Goal: Information Seeking & Learning: Understand process/instructions

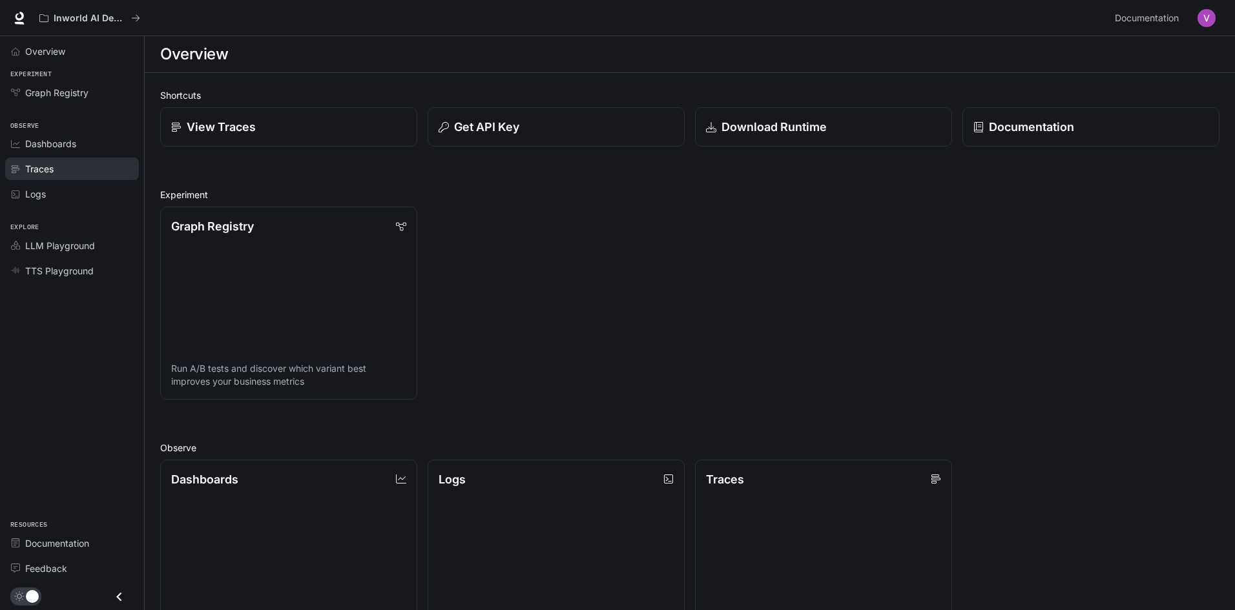
click at [76, 172] on div "Traces" at bounding box center [79, 169] width 108 height 14
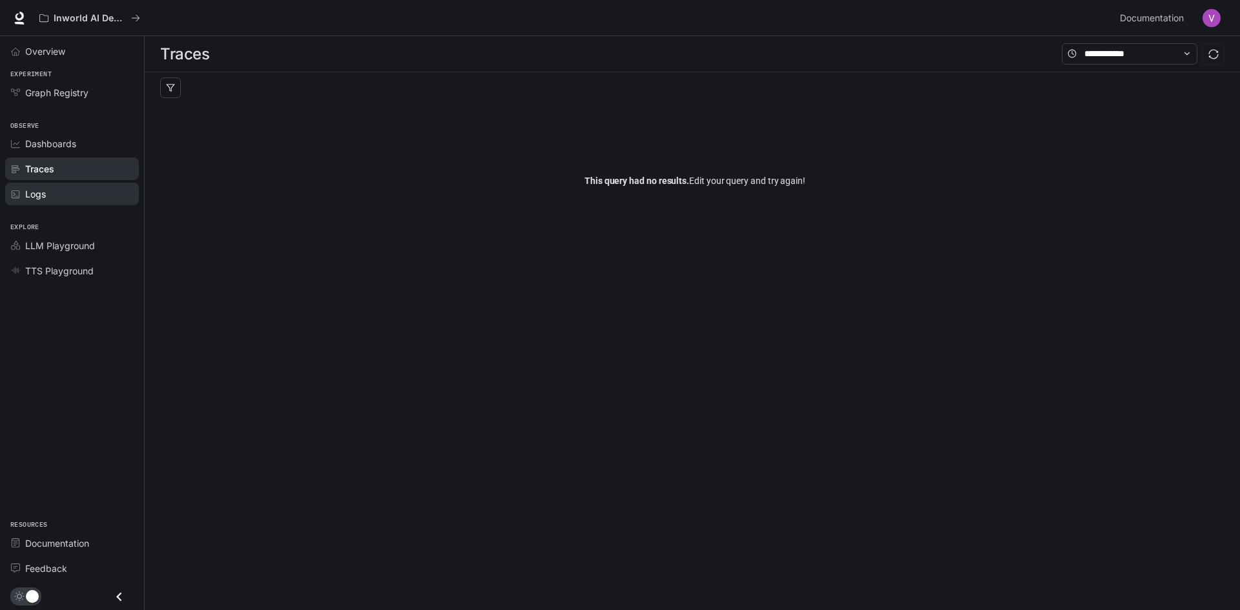
click at [72, 190] on div "Logs" at bounding box center [79, 194] width 108 height 14
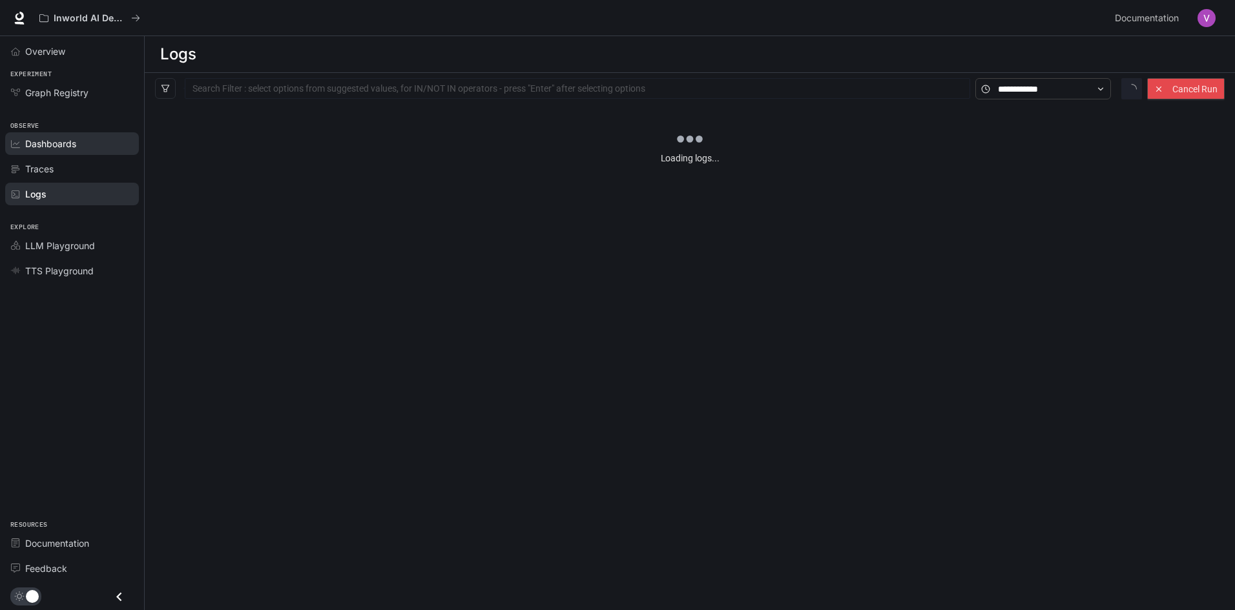
click at [78, 149] on div "Dashboards" at bounding box center [79, 144] width 108 height 14
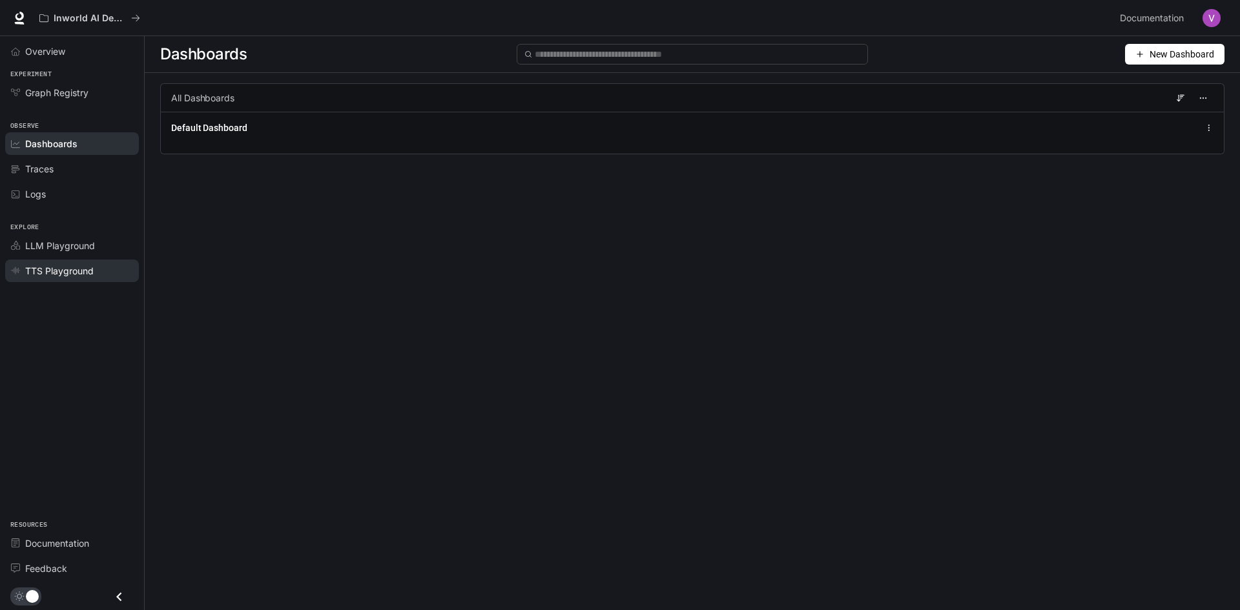
click at [73, 264] on span "TTS Playground" at bounding box center [59, 271] width 68 height 14
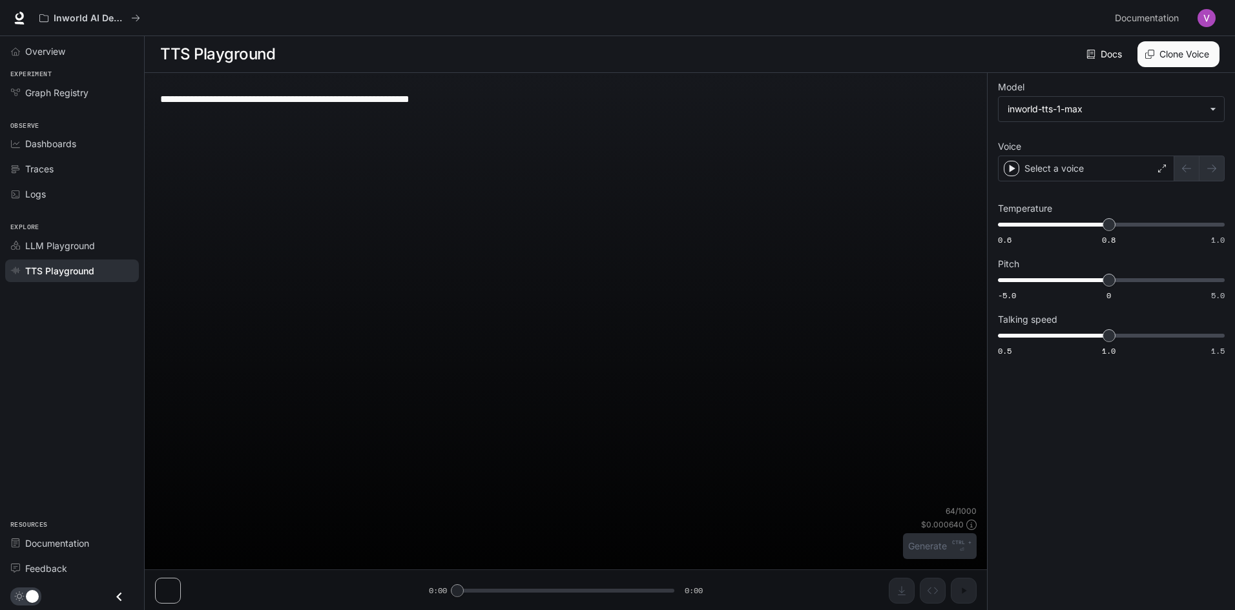
type textarea "**********"
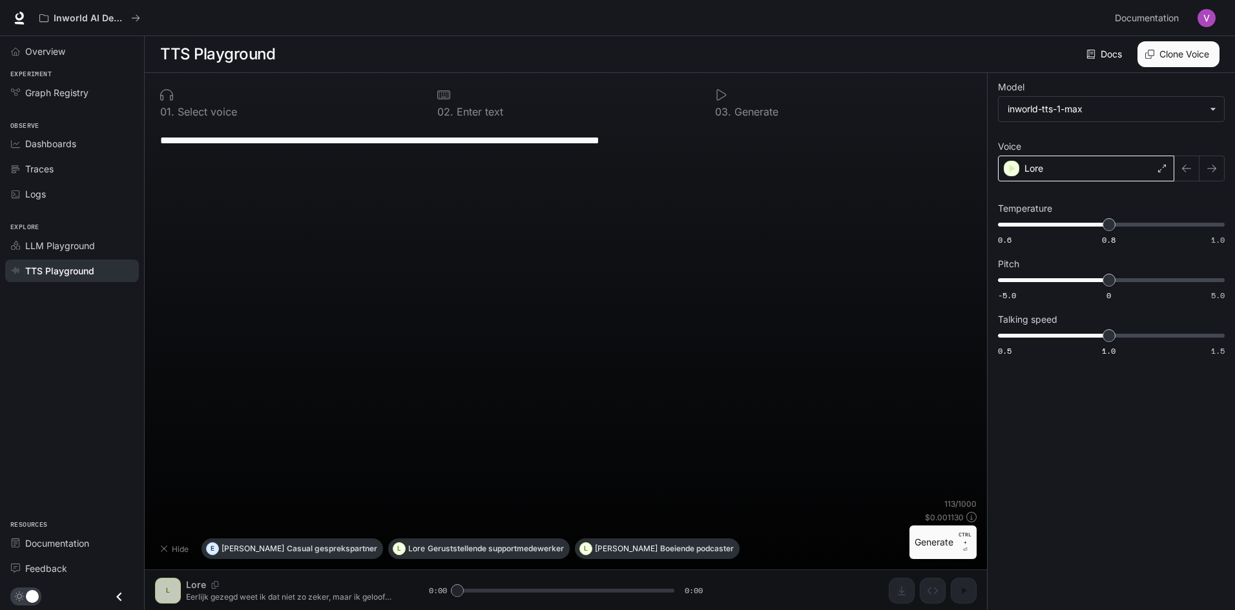
click at [1031, 169] on p "Lore" at bounding box center [1034, 168] width 19 height 13
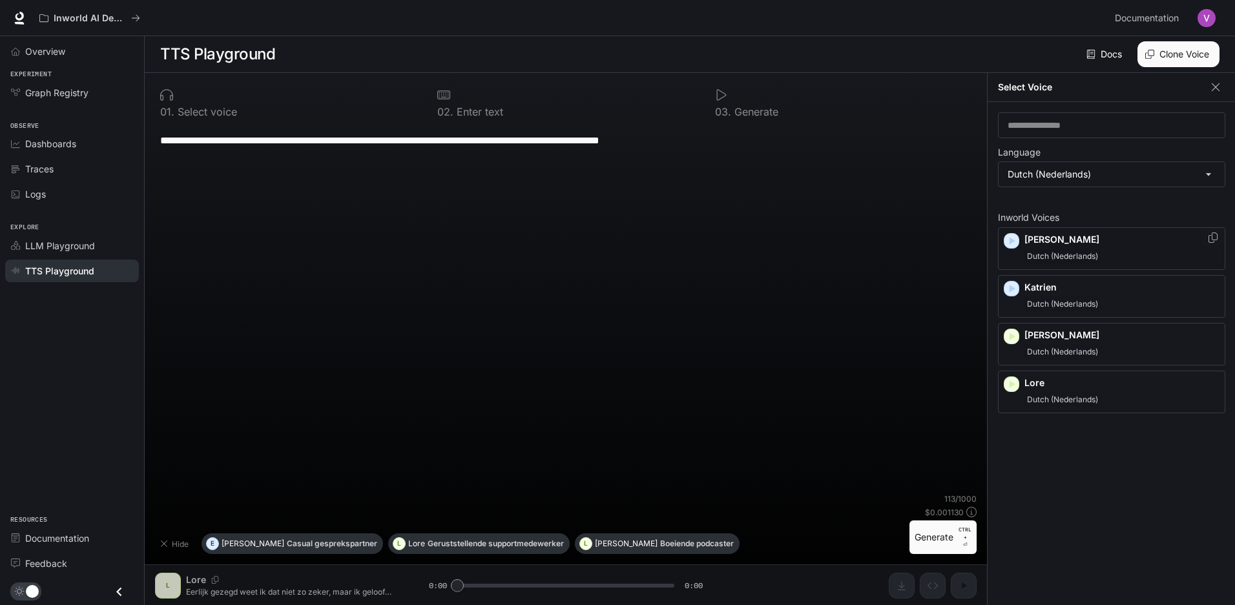
click at [1060, 244] on p "Erik" at bounding box center [1122, 239] width 195 height 13
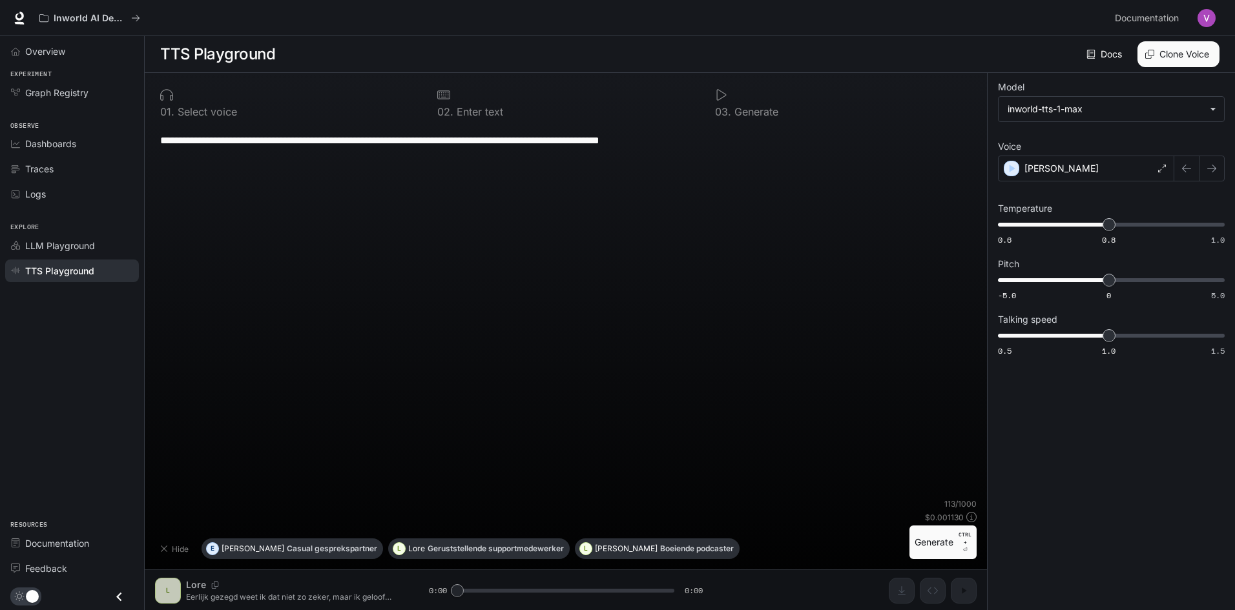
click at [926, 542] on button "Generate CTRL + ⏎" at bounding box center [943, 543] width 67 height 34
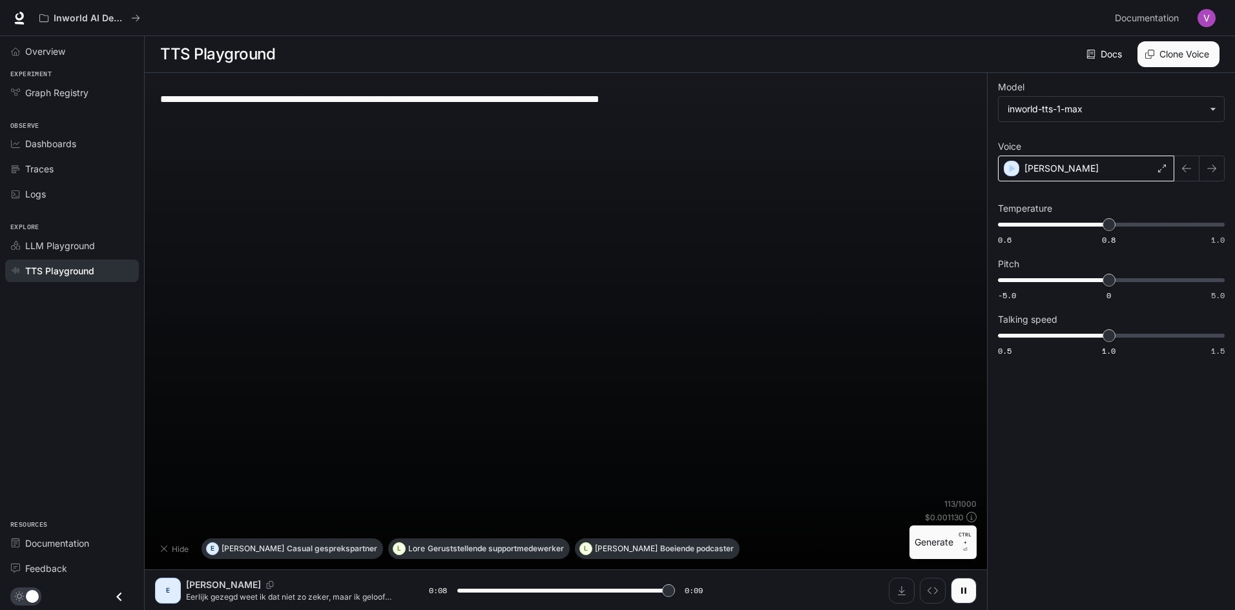
click at [1121, 162] on div "Erik" at bounding box center [1086, 169] width 176 height 26
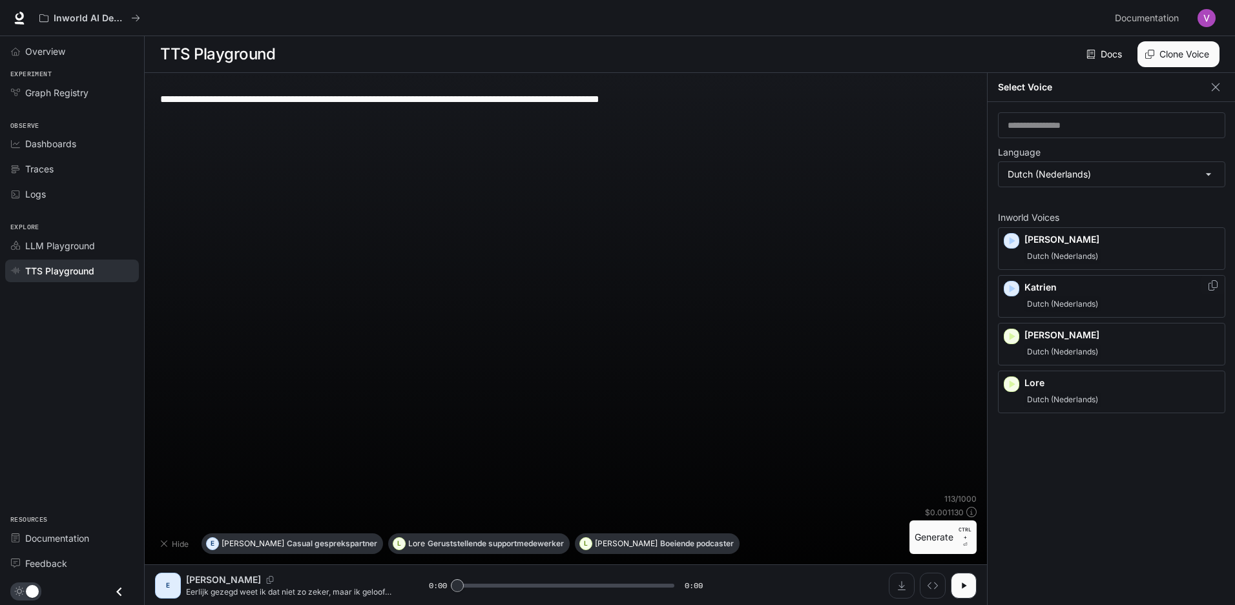
click at [1105, 286] on p "Katrien" at bounding box center [1122, 287] width 195 height 13
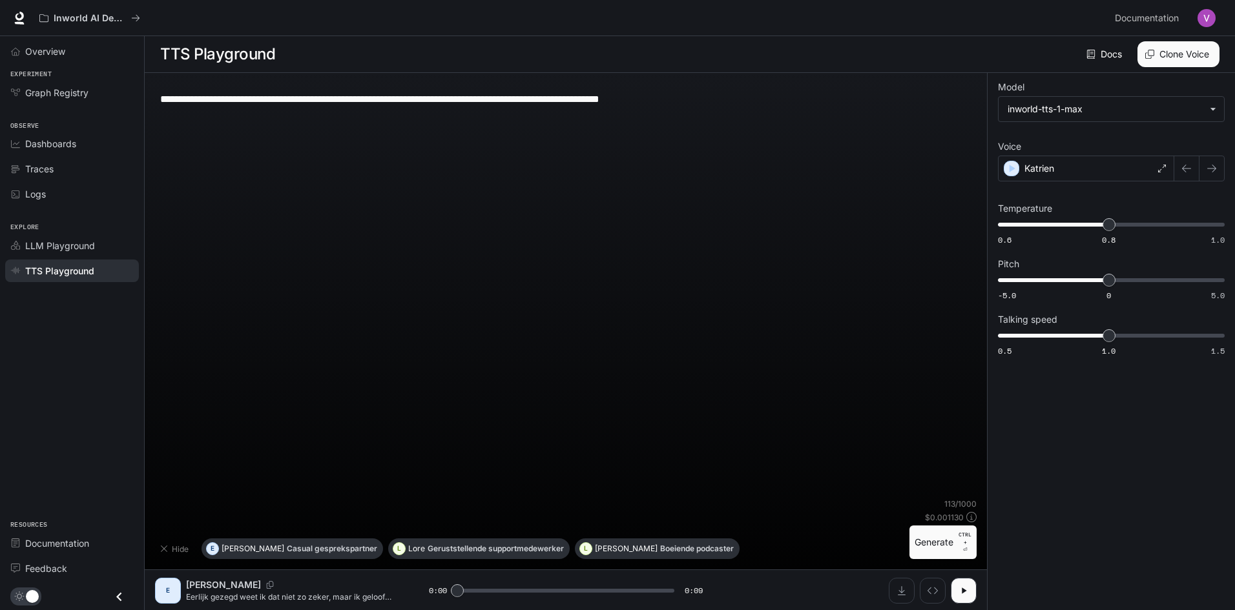
drag, startPoint x: 940, startPoint y: 404, endPoint x: 1018, endPoint y: 532, distance: 149.9
click at [1061, 488] on div "**********" at bounding box center [1111, 342] width 248 height 538
click at [977, 590] on div "E Erik Eerlijk gezegd weet ik dat niet zo zeker, maar ik geloof dat ik er vorig…" at bounding box center [566, 590] width 842 height 41
click at [959, 591] on icon "button" at bounding box center [964, 591] width 10 height 10
click at [970, 585] on button "button" at bounding box center [964, 591] width 26 height 26
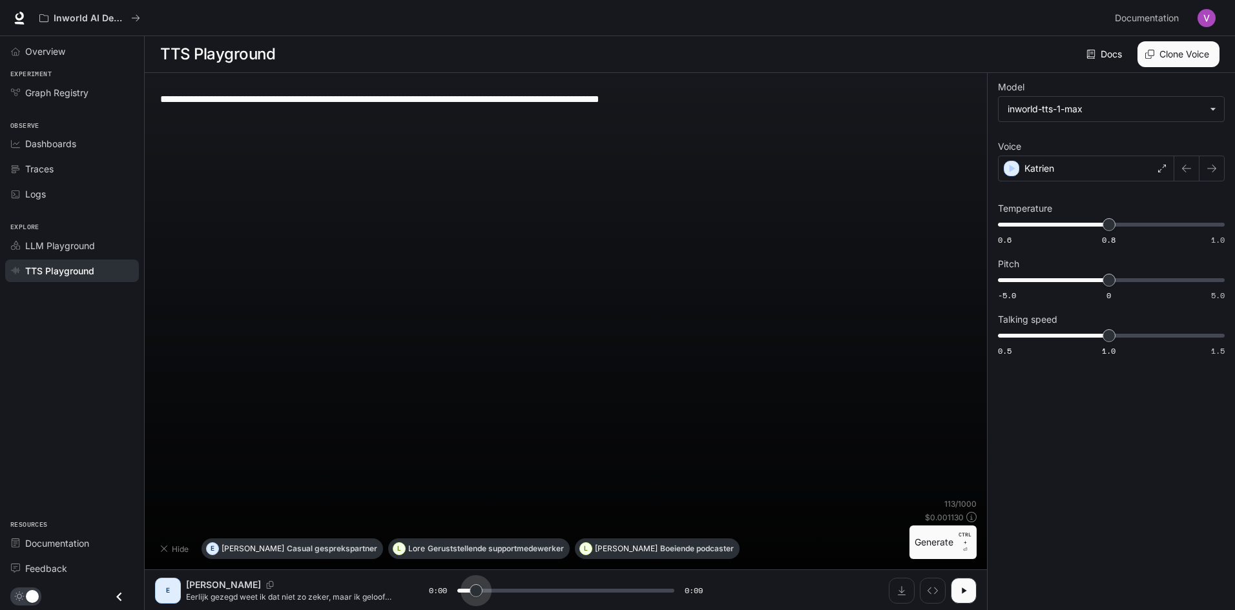
type input "***"
drag, startPoint x: 498, startPoint y: 588, endPoint x: 473, endPoint y: 593, distance: 25.6
click at [473, 593] on span at bounding box center [565, 590] width 217 height 19
click at [428, 552] on p "Geruststellende supportmedewerker" at bounding box center [496, 549] width 136 height 8
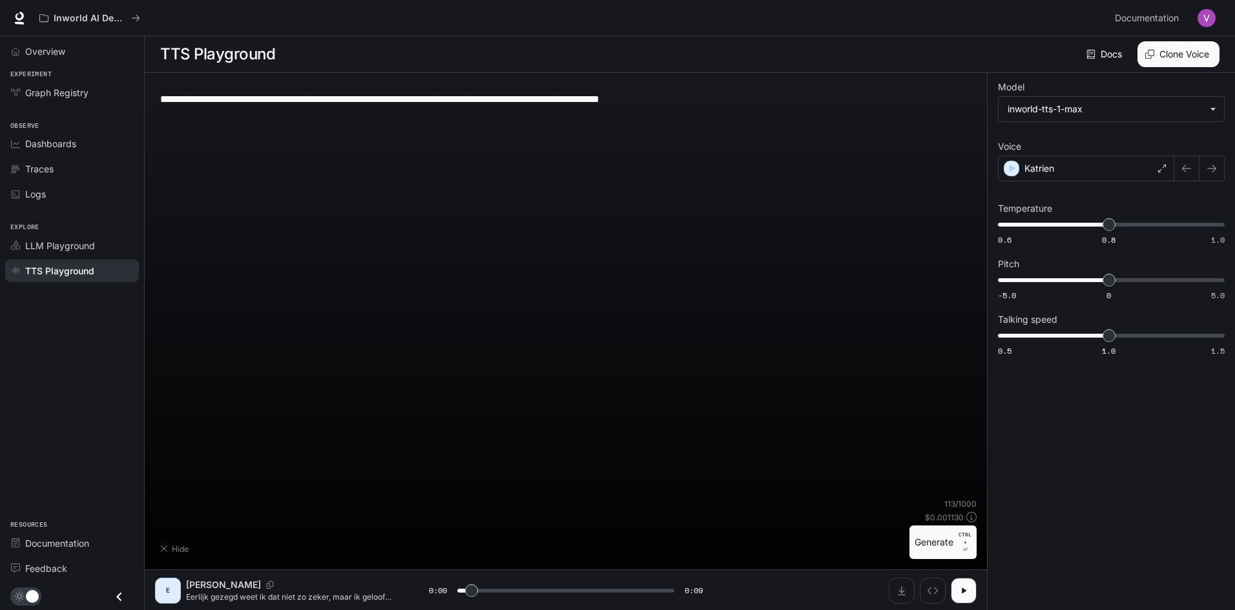
type textarea "**********"
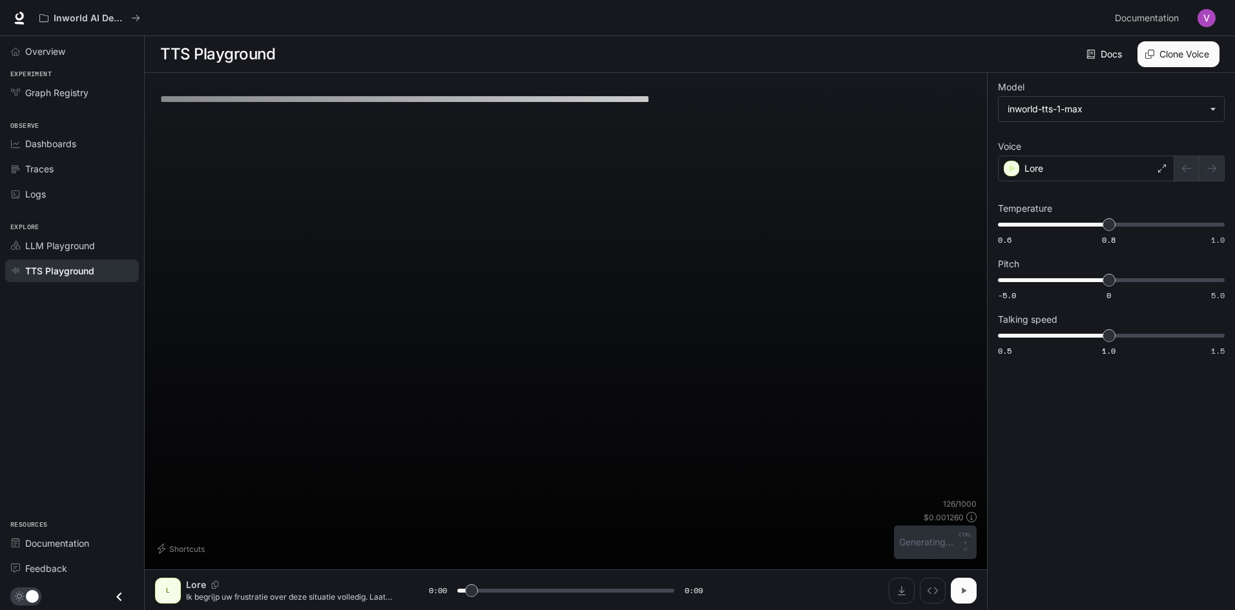
click at [964, 583] on button "button" at bounding box center [964, 591] width 26 height 26
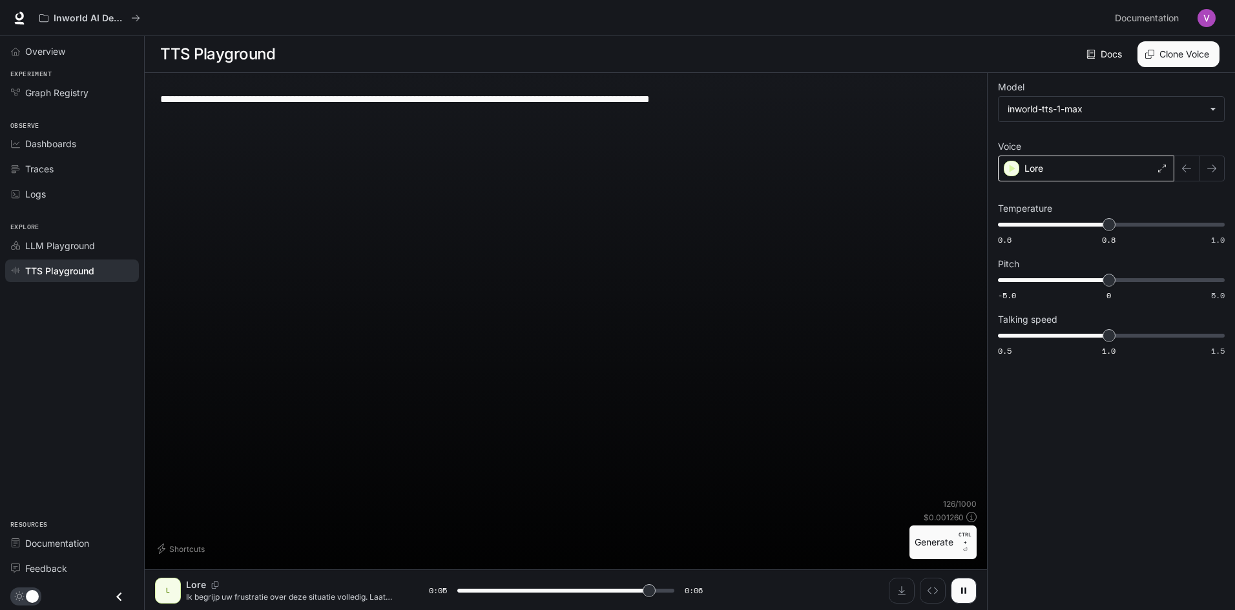
click at [1103, 161] on div "Lore" at bounding box center [1086, 169] width 176 height 26
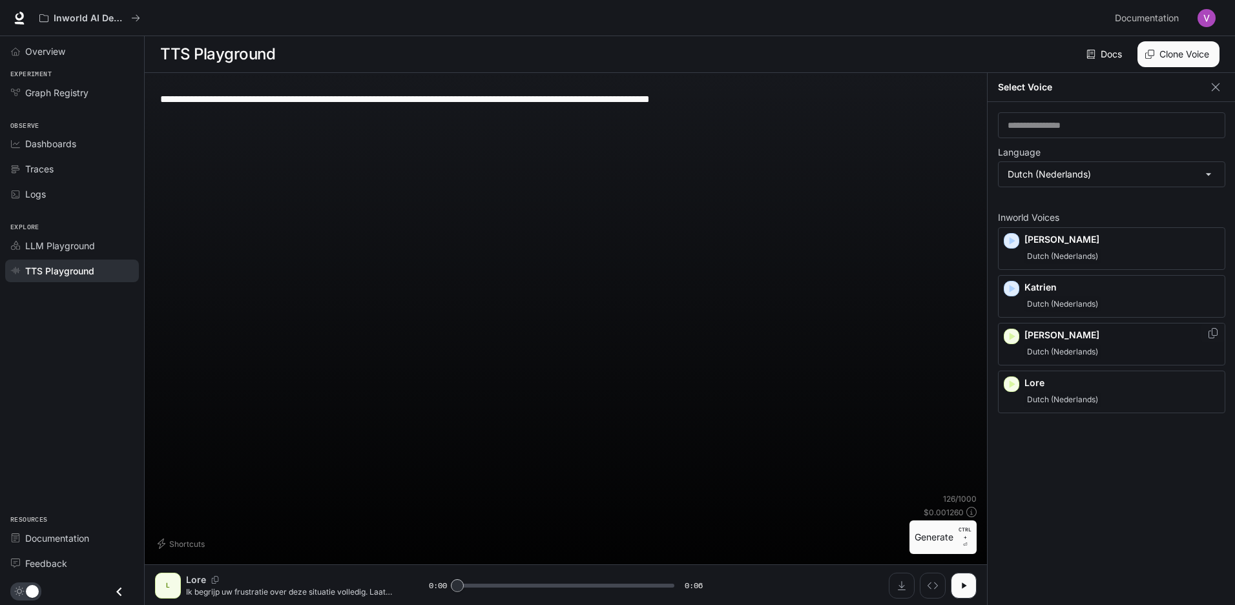
click at [1089, 344] on div "Lennart Dutch (Nederlands)" at bounding box center [1122, 344] width 195 height 31
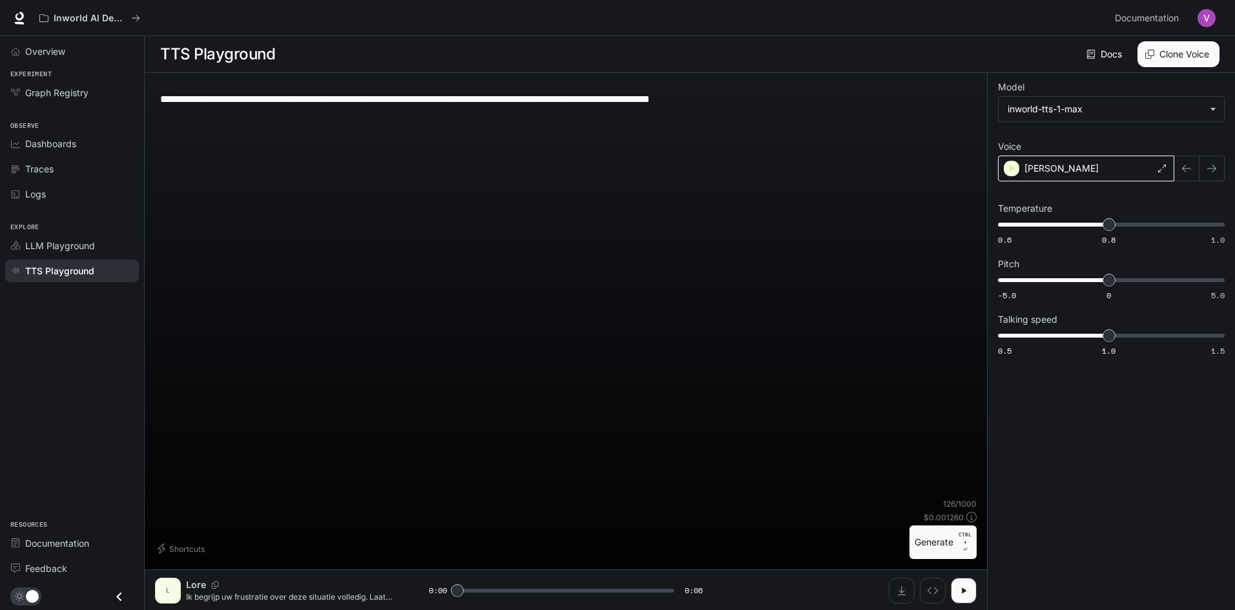
click at [1145, 173] on div "Lennart" at bounding box center [1086, 169] width 176 height 26
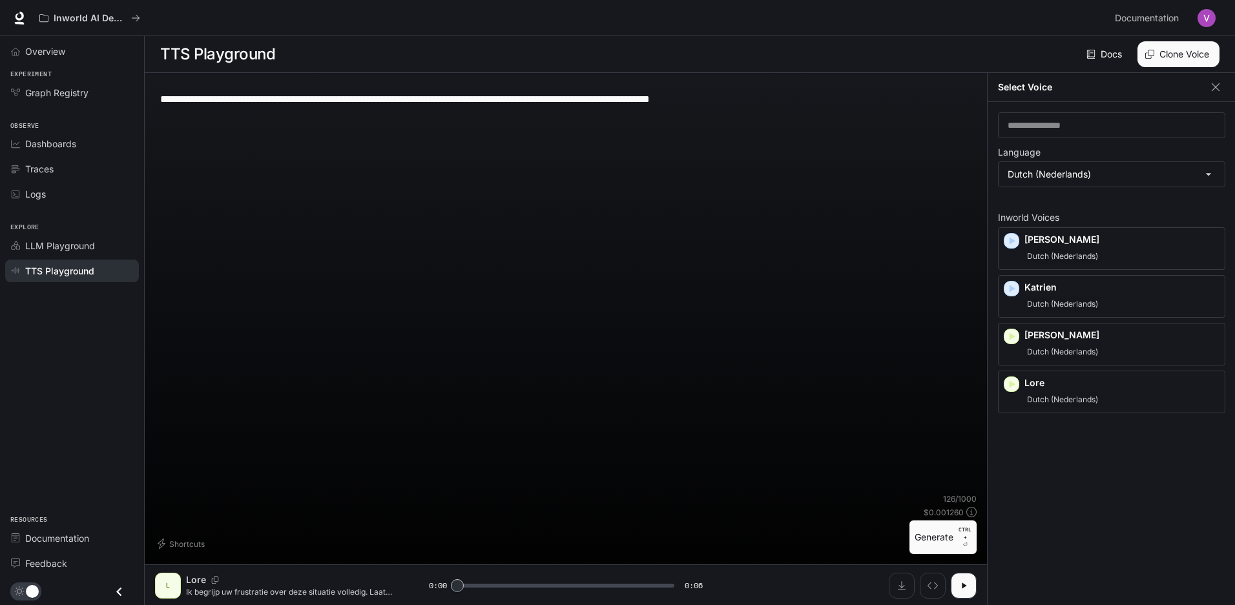
click at [920, 232] on div "**********" at bounding box center [566, 288] width 822 height 410
click at [951, 554] on button "Generate CTRL + ⏎" at bounding box center [943, 538] width 67 height 34
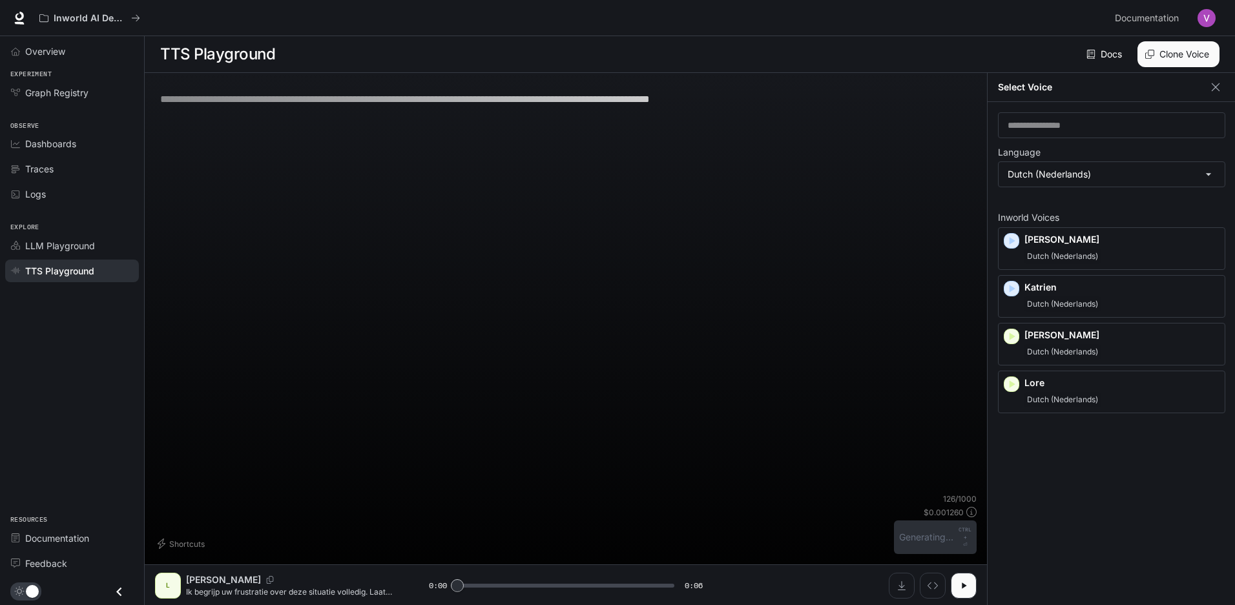
click at [1082, 539] on div "Inworld Voices Erik Dutch (Nederlands) Katrien Dutch (Nederlands) Lennart Dutch…" at bounding box center [1111, 399] width 227 height 393
click at [1218, 87] on icon "button" at bounding box center [1215, 87] width 13 height 13
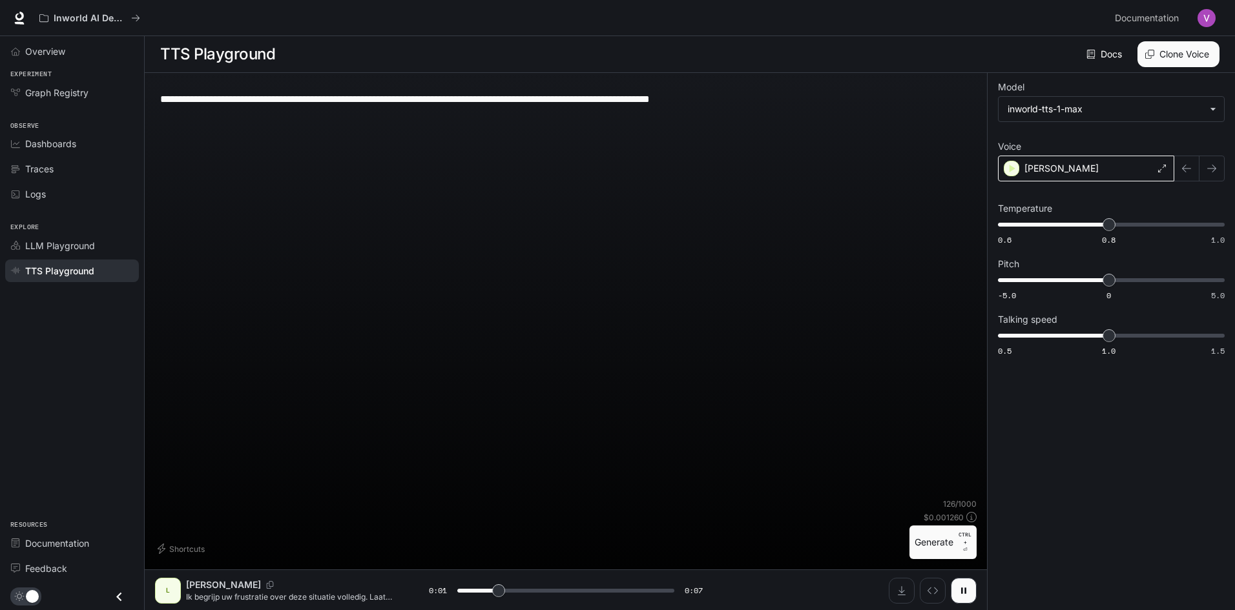
click at [1062, 165] on div "Lennart" at bounding box center [1086, 169] width 176 height 26
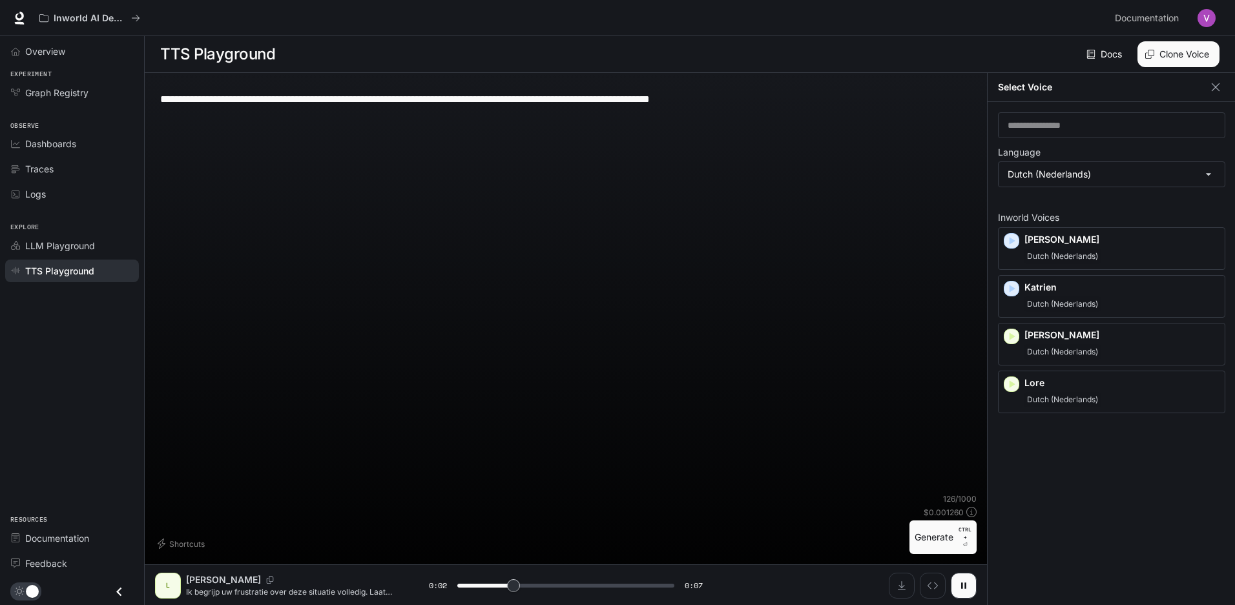
click at [880, 525] on div "Shortcuts 126 / 1000 $ 0.001260 Generate CTRL + ⏎" at bounding box center [566, 524] width 822 height 61
click at [958, 588] on button "button" at bounding box center [964, 586] width 26 height 26
drag, startPoint x: 1197, startPoint y: 52, endPoint x: 1196, endPoint y: 45, distance: 7.1
click at [1196, 45] on button "Clone Voice" at bounding box center [1179, 54] width 82 height 26
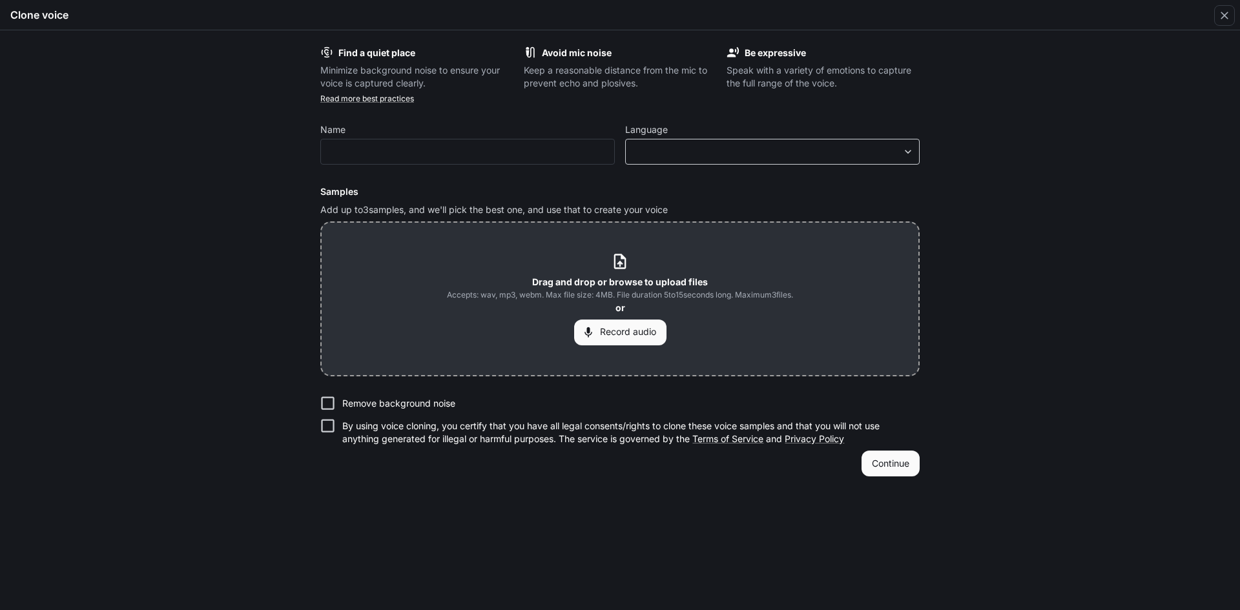
click at [735, 150] on body "**********" at bounding box center [620, 305] width 1240 height 611
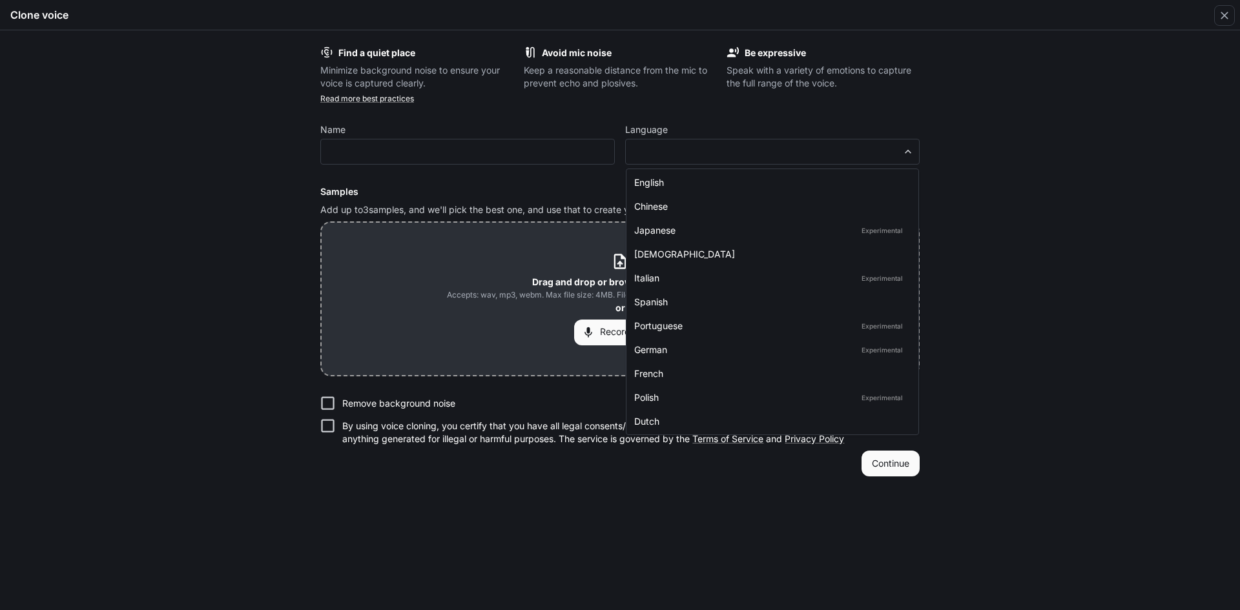
click at [563, 148] on div at bounding box center [620, 305] width 1240 height 610
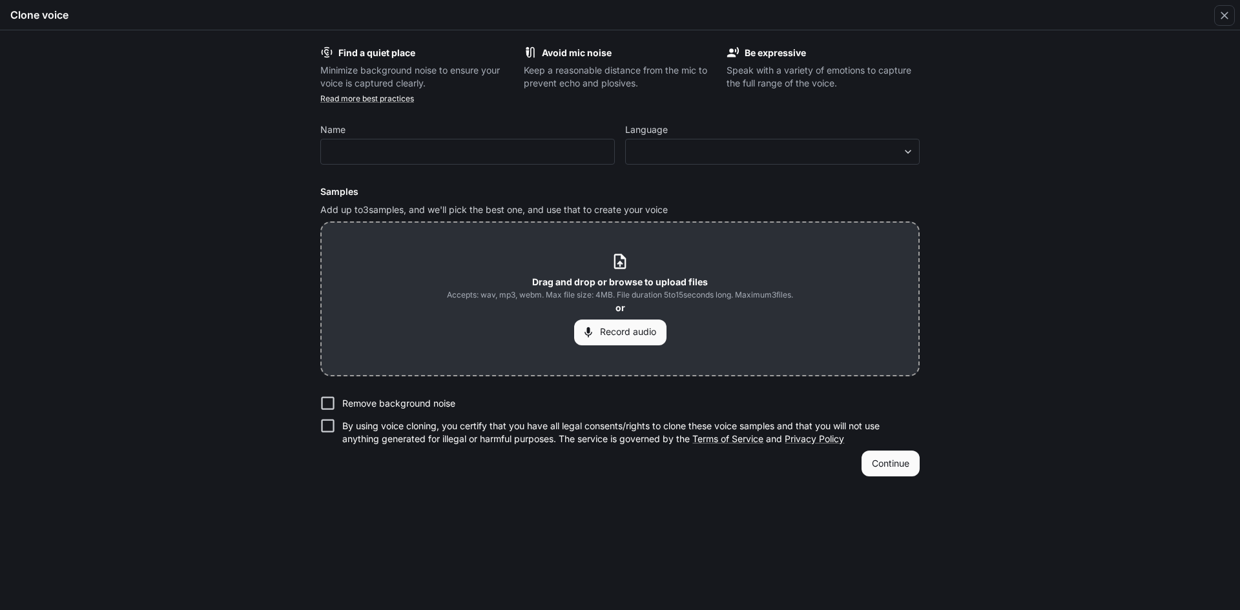
click at [424, 131] on div "English Chinese Japanese Experimental Korean Italian Experimental Spanish Portu…" at bounding box center [620, 305] width 1240 height 610
click at [1228, 6] on div "button" at bounding box center [1224, 15] width 21 height 21
type input "***"
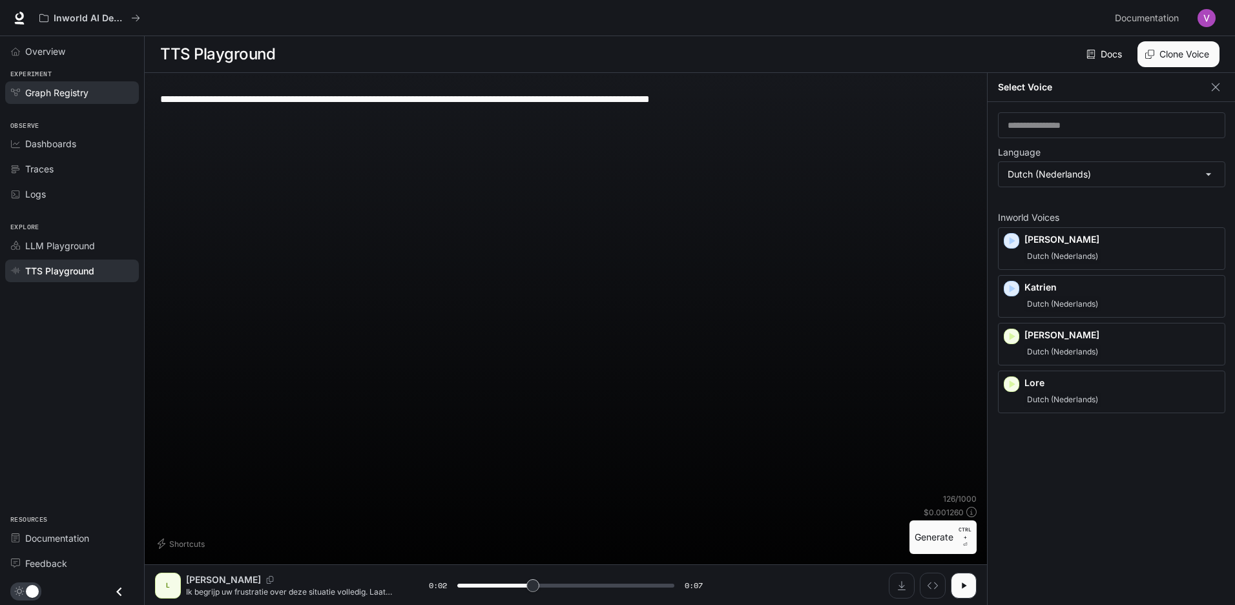
click at [67, 91] on span "Graph Registry" at bounding box center [56, 93] width 63 height 14
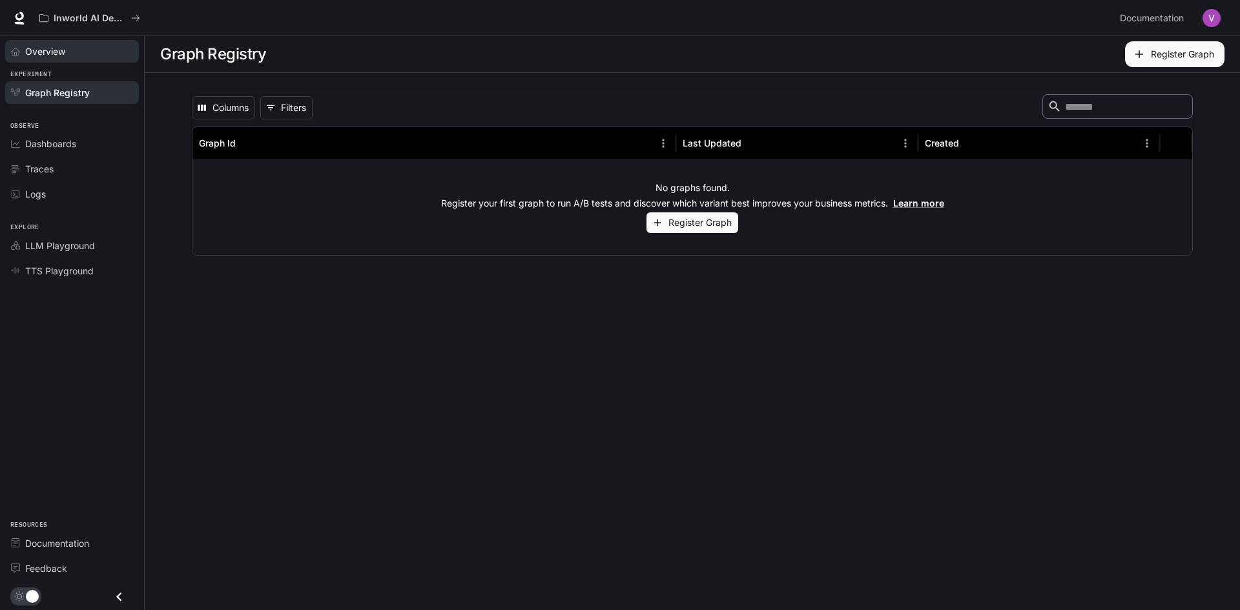
click at [77, 51] on div "Overview" at bounding box center [79, 52] width 108 height 14
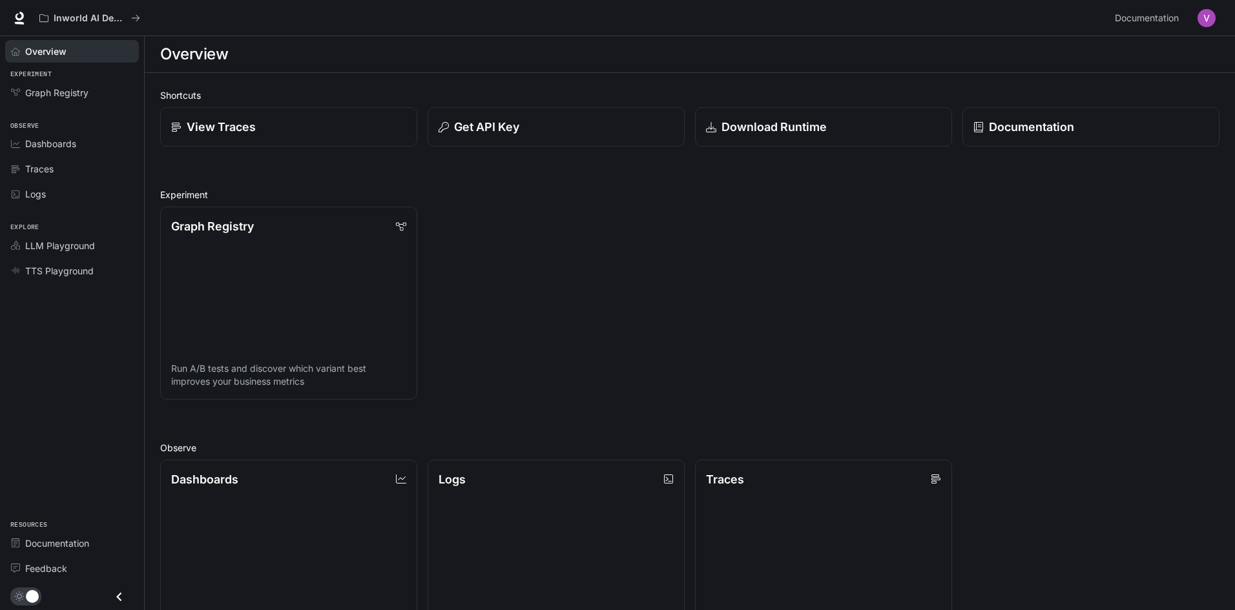
click at [69, 170] on div "Traces" at bounding box center [79, 169] width 108 height 14
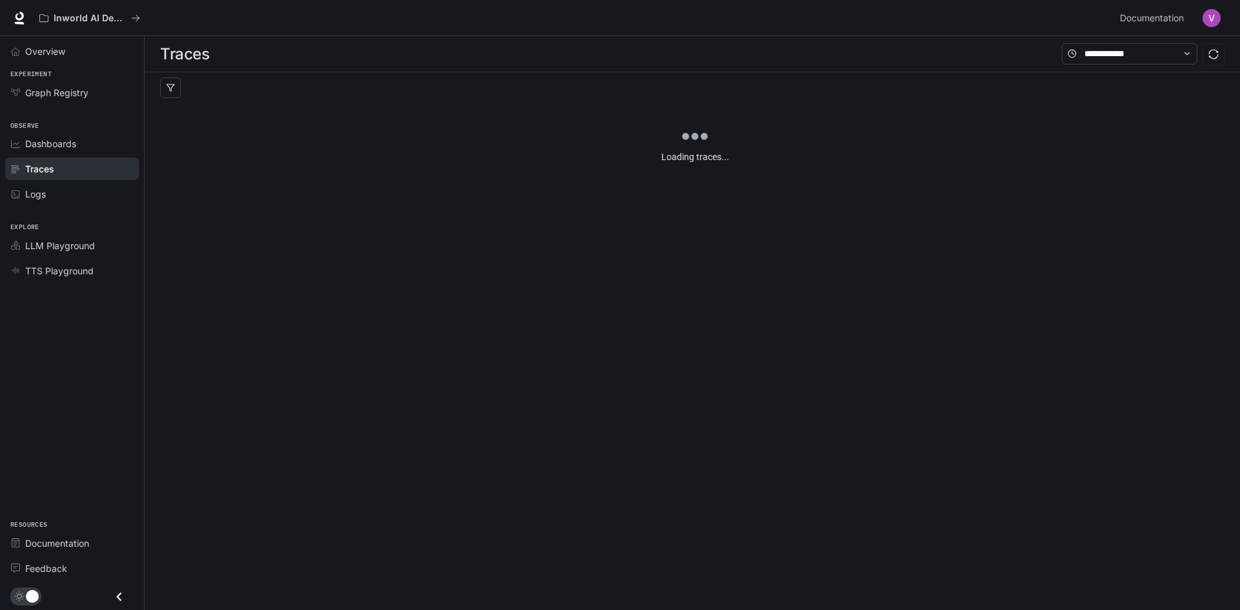
click at [68, 188] on link "Logs" at bounding box center [72, 194] width 134 height 23
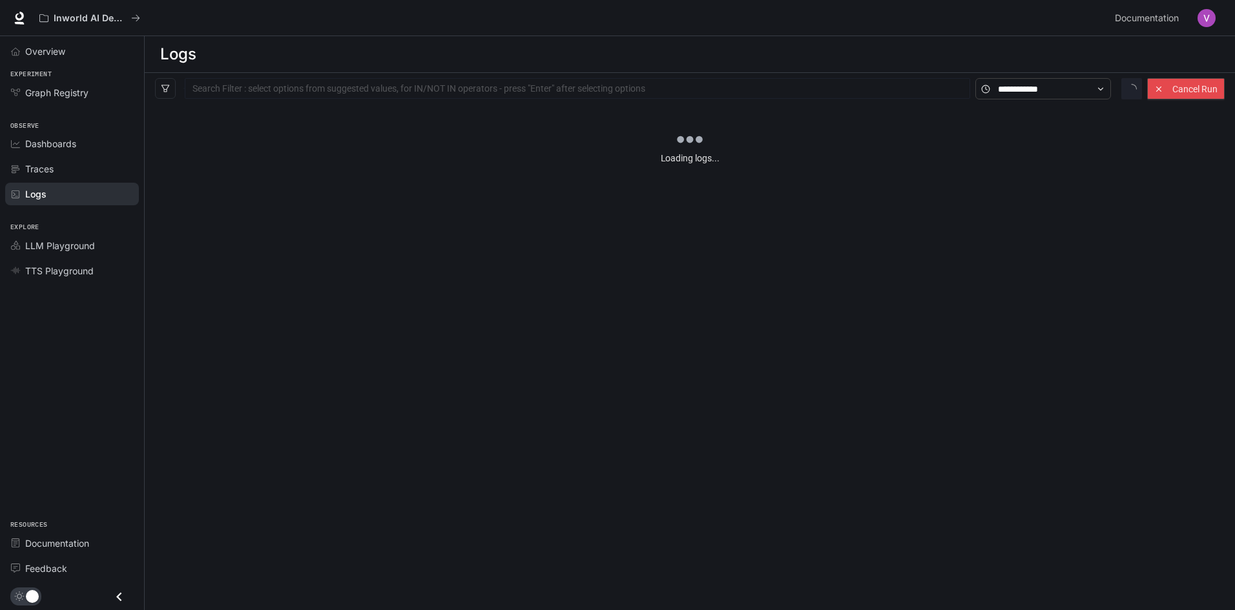
click at [74, 157] on li "Traces" at bounding box center [72, 168] width 144 height 25
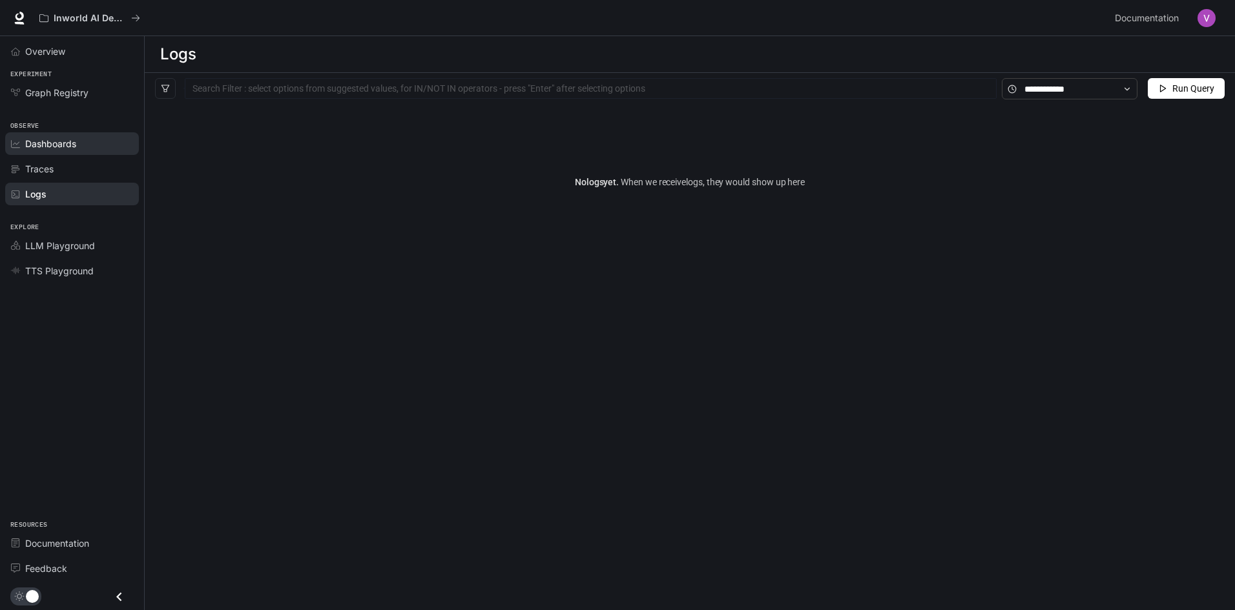
click at [75, 146] on span "Dashboards" at bounding box center [50, 144] width 51 height 14
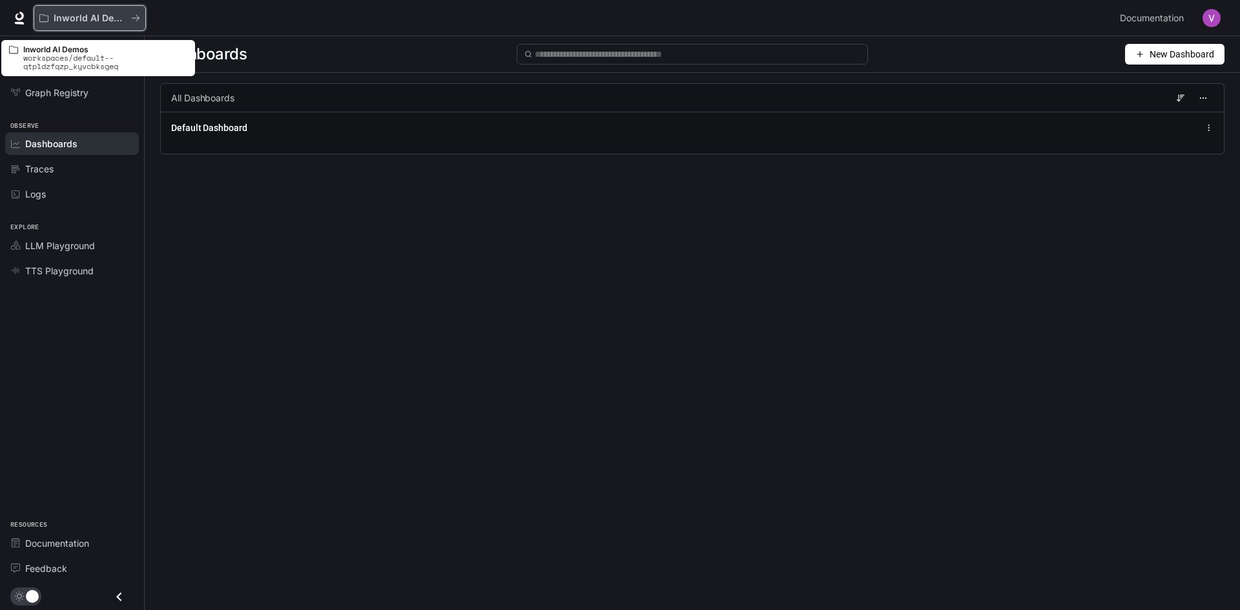
click at [83, 14] on p "Inworld AI Demos" at bounding box center [90, 18] width 72 height 11
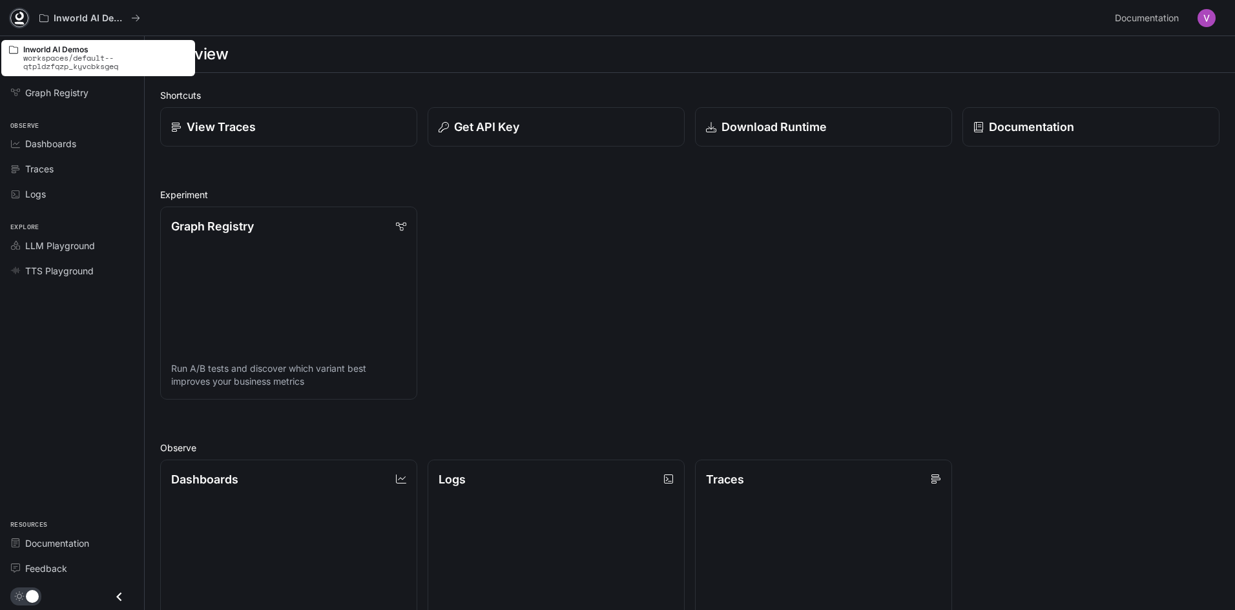
click at [21, 18] on icon at bounding box center [20, 16] width 8 height 9
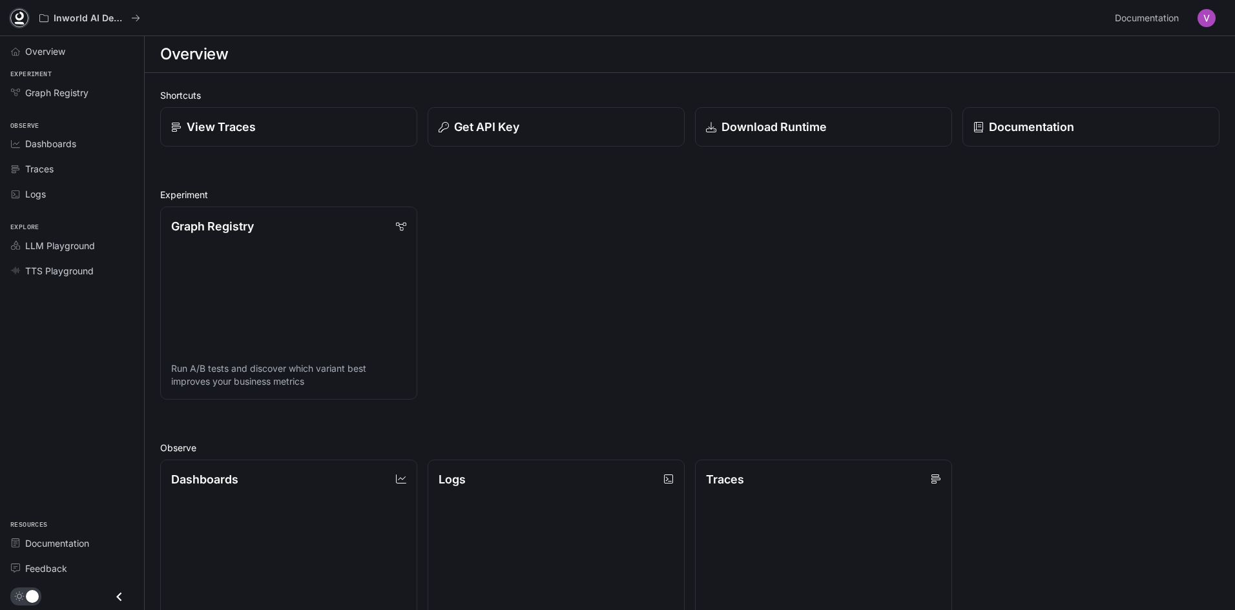
click at [16, 16] on icon at bounding box center [20, 16] width 8 height 9
click at [70, 370] on div "Overview Experiment Graph Registry Observe Dashboards Traces Logs Explore LLM P…" at bounding box center [72, 323] width 144 height 574
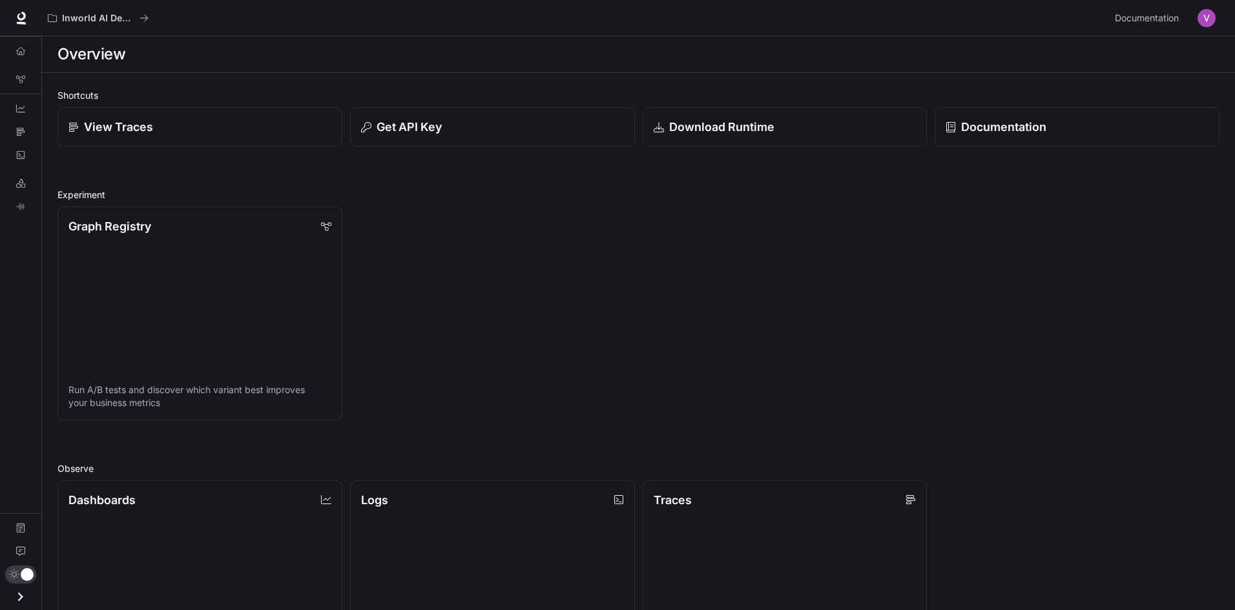
click at [30, 278] on div "Overview Graph Registry Dashboards Traces Logs LLM Playground TTS Playground Do…" at bounding box center [20, 323] width 41 height 574
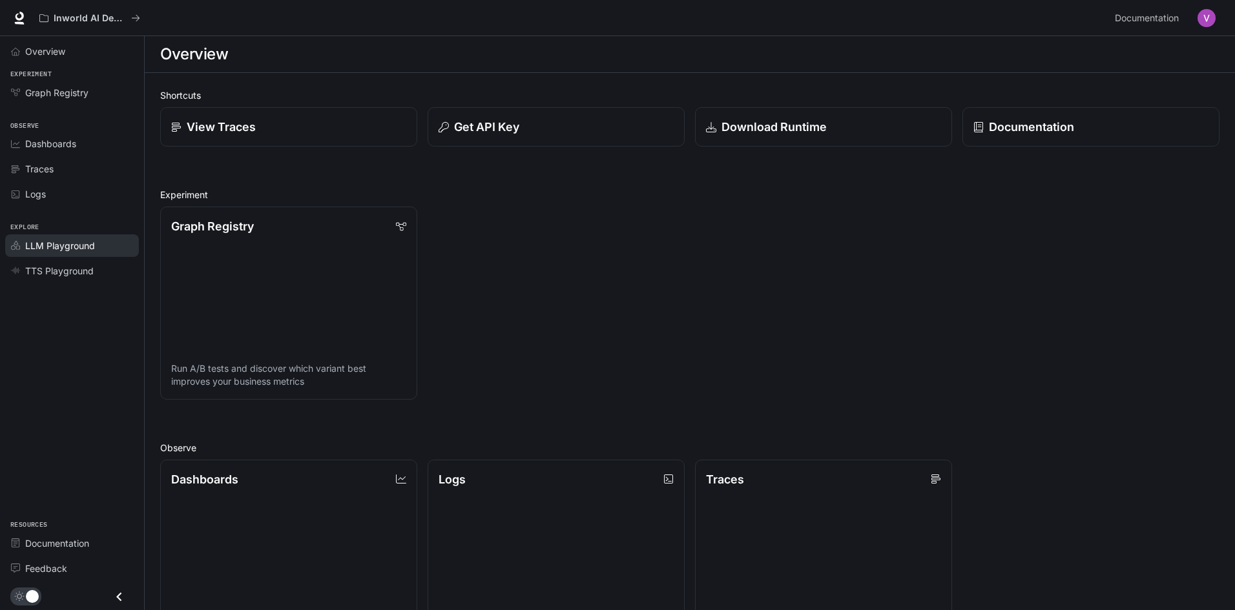
click at [28, 244] on span "LLM Playground" at bounding box center [60, 246] width 70 height 14
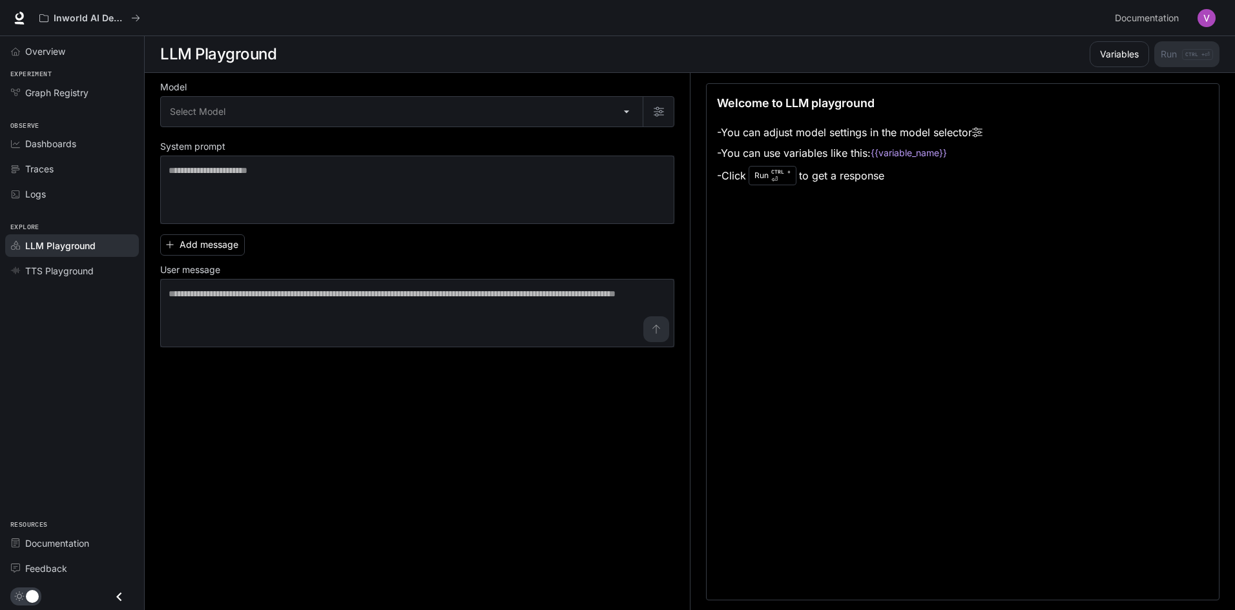
click at [105, 220] on div "Explore LLM Playground TTS Playground" at bounding box center [72, 247] width 144 height 77
drag, startPoint x: 59, startPoint y: 54, endPoint x: 86, endPoint y: 118, distance: 69.2
drag, startPoint x: 86, startPoint y: 118, endPoint x: 40, endPoint y: 223, distance: 114.3
click at [40, 223] on span "Explore" at bounding box center [72, 227] width 144 height 11
click at [855, 529] on div "Welcome to LLM playground - You can adjust model settings in the model selector…" at bounding box center [963, 341] width 514 height 517
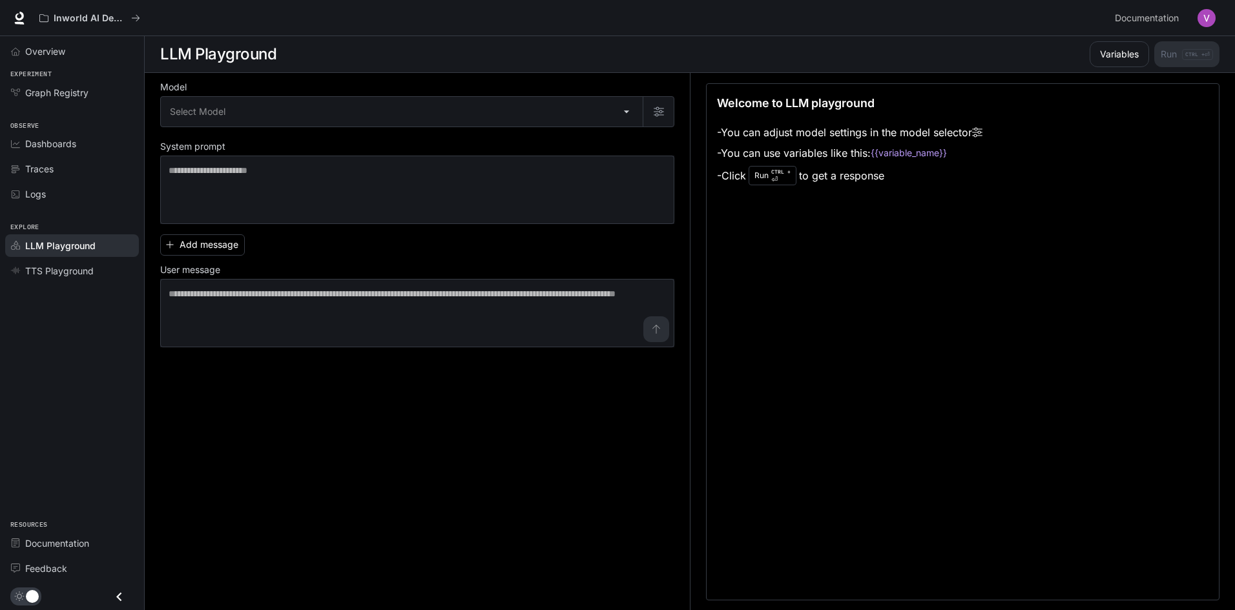
drag, startPoint x: 967, startPoint y: 552, endPoint x: 840, endPoint y: 590, distance: 132.8
click at [964, 552] on div "Welcome to LLM playground - You can adjust model settings in the model selector…" at bounding box center [963, 341] width 514 height 517
click at [78, 13] on p "Inworld AI Demos" at bounding box center [90, 18] width 72 height 11
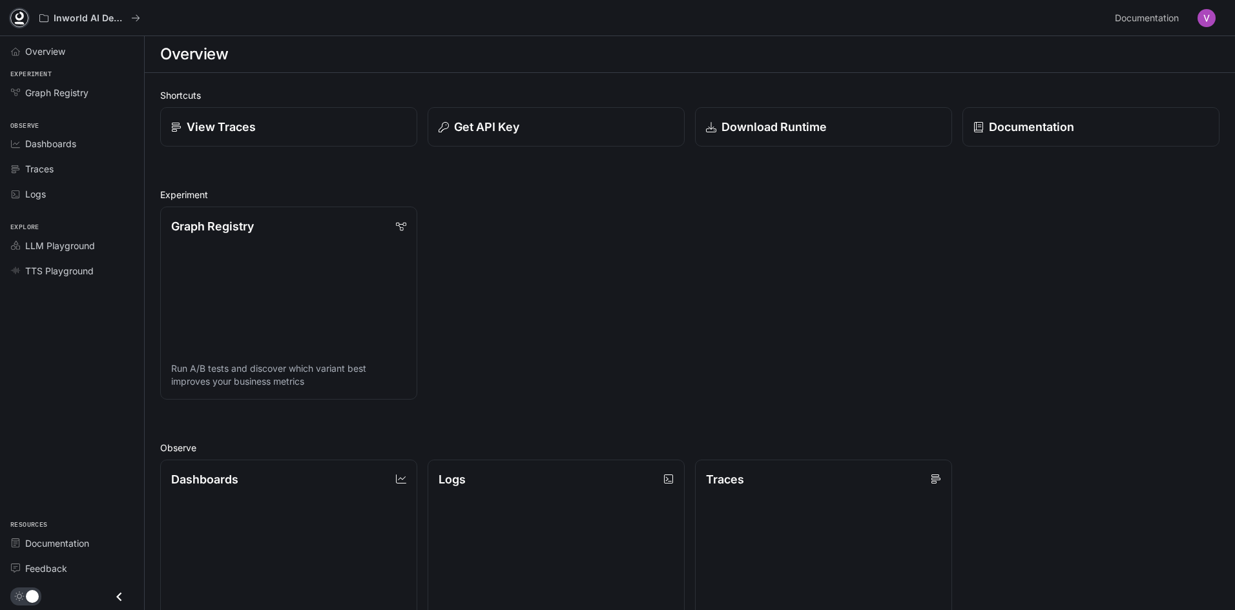
click at [19, 15] on icon at bounding box center [19, 18] width 13 height 13
click at [499, 126] on p "Get API Key" at bounding box center [486, 126] width 66 height 17
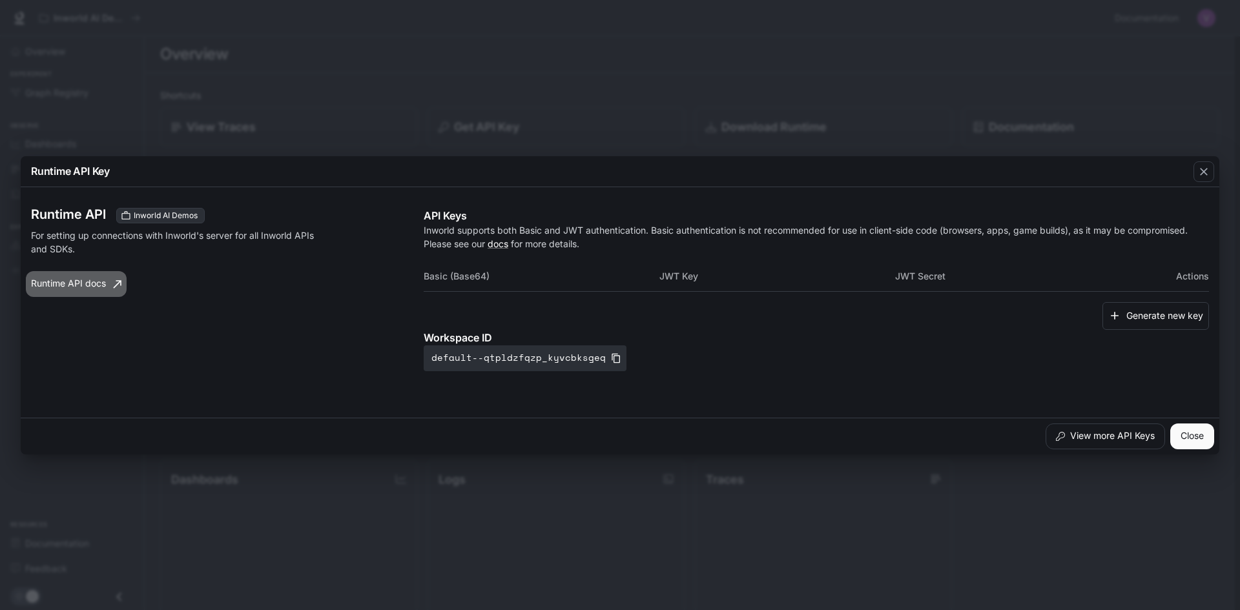
click at [100, 285] on link "Runtime API docs" at bounding box center [76, 284] width 101 height 26
click at [646, 109] on div "Runtime API Key Runtime API Inworld AI Demos For setting up connections with In…" at bounding box center [620, 305] width 1240 height 610
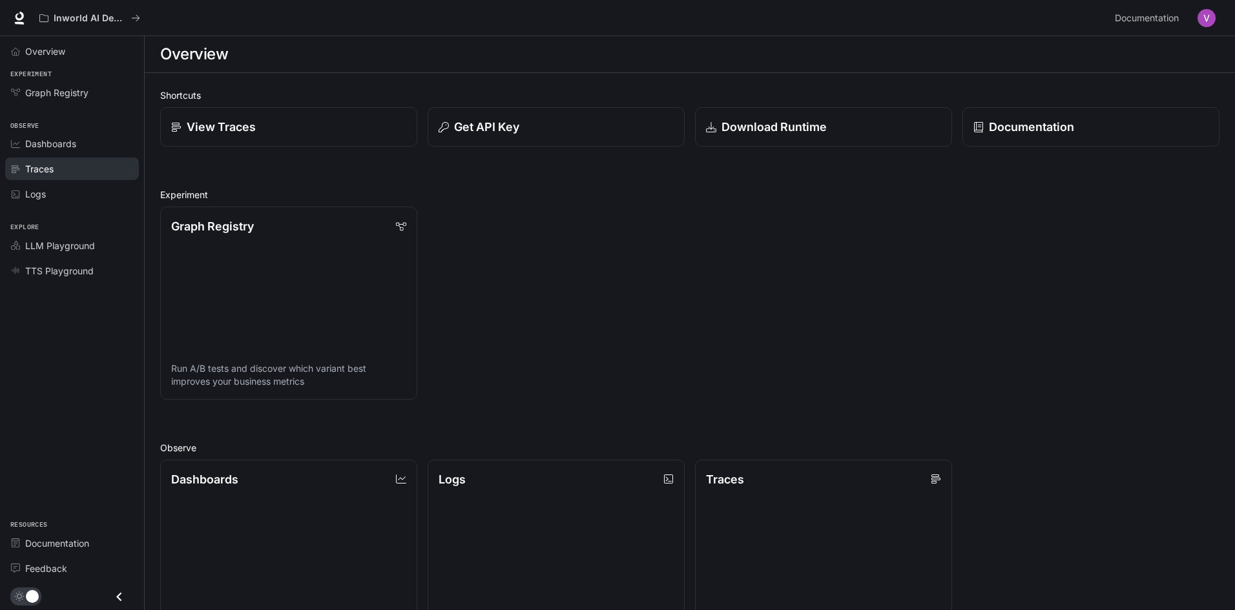
click at [70, 172] on div "Traces" at bounding box center [79, 169] width 108 height 14
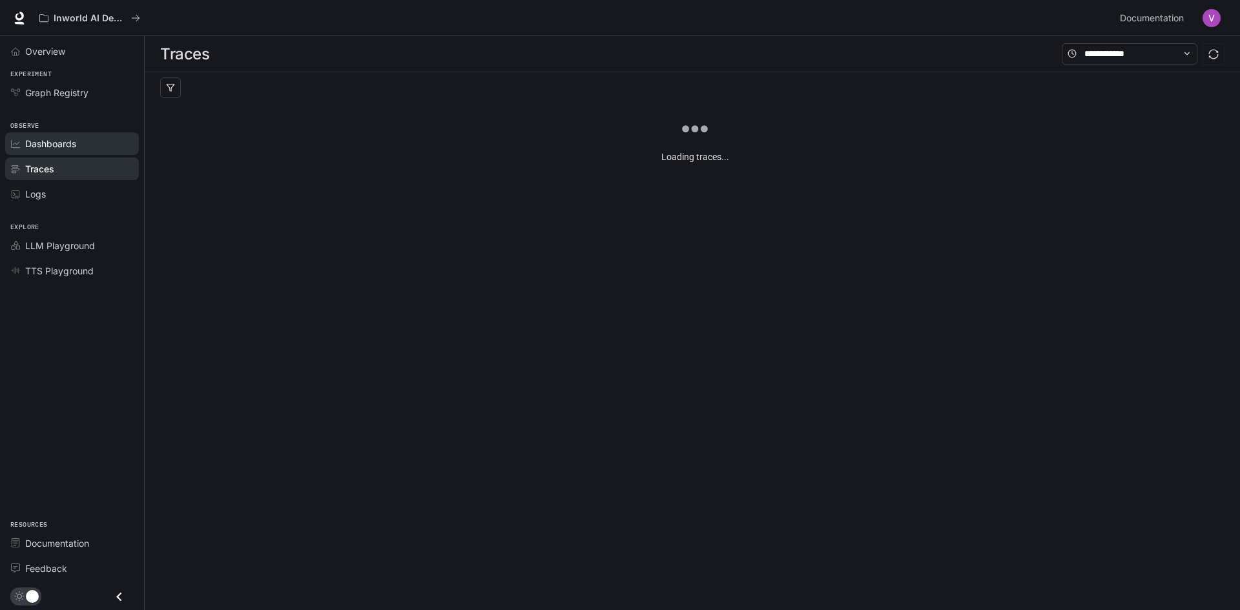
click at [79, 147] on div "Dashboards" at bounding box center [79, 144] width 108 height 14
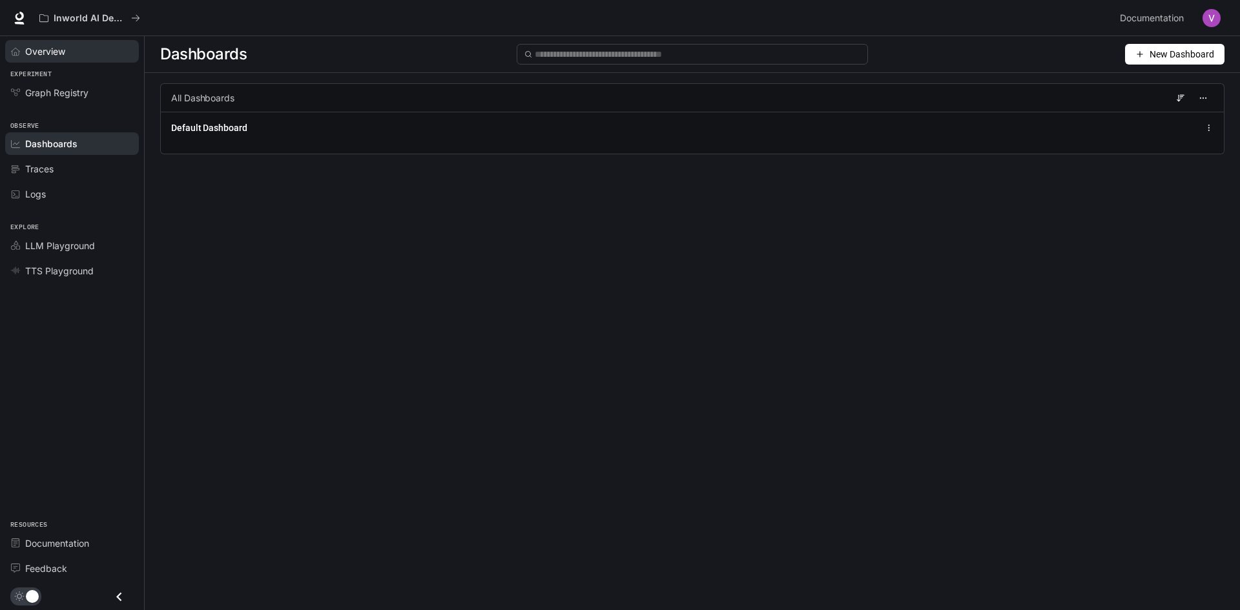
click at [89, 54] on div "Overview" at bounding box center [79, 52] width 108 height 14
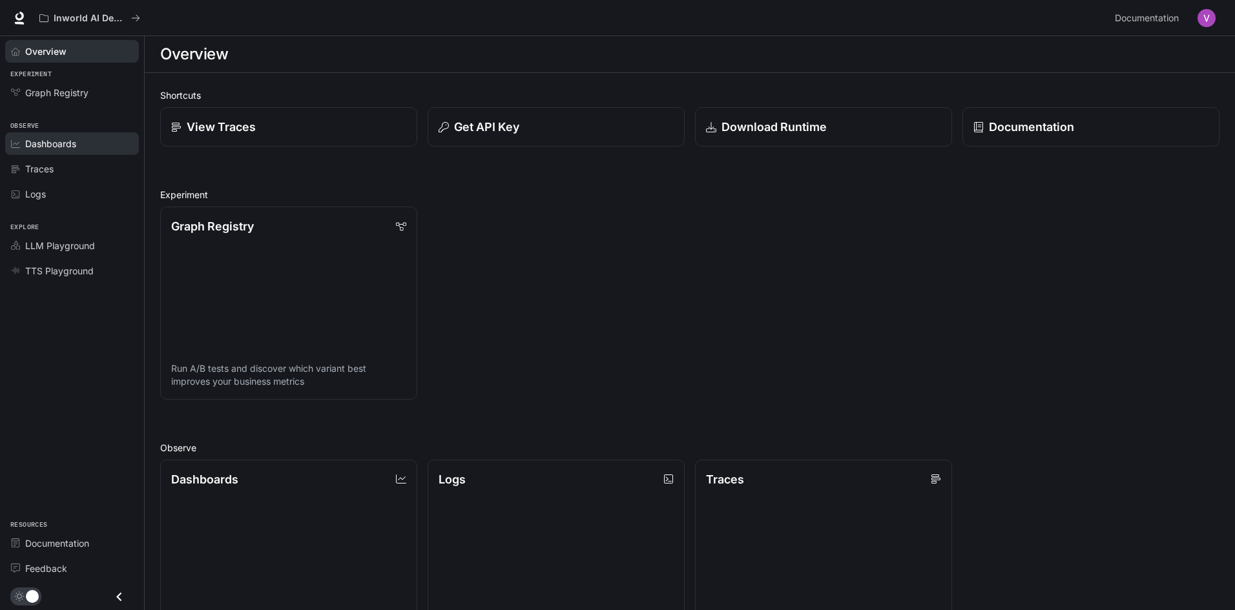
click at [50, 143] on span "Dashboards" at bounding box center [50, 144] width 51 height 14
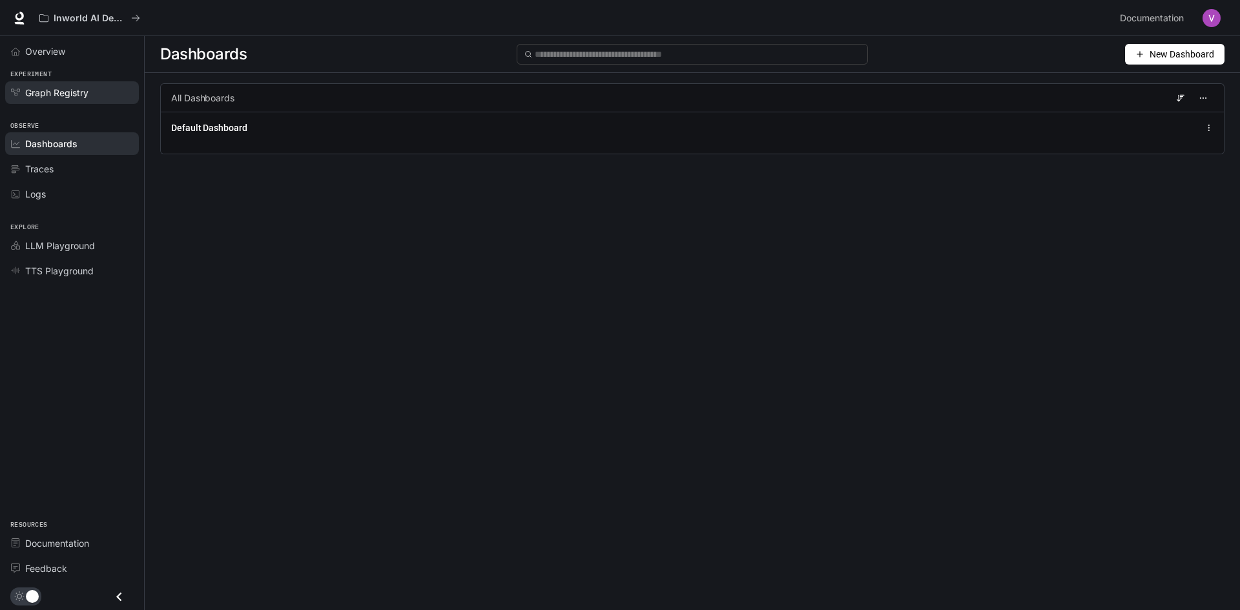
click at [39, 81] on link "Graph Registry" at bounding box center [72, 92] width 134 height 23
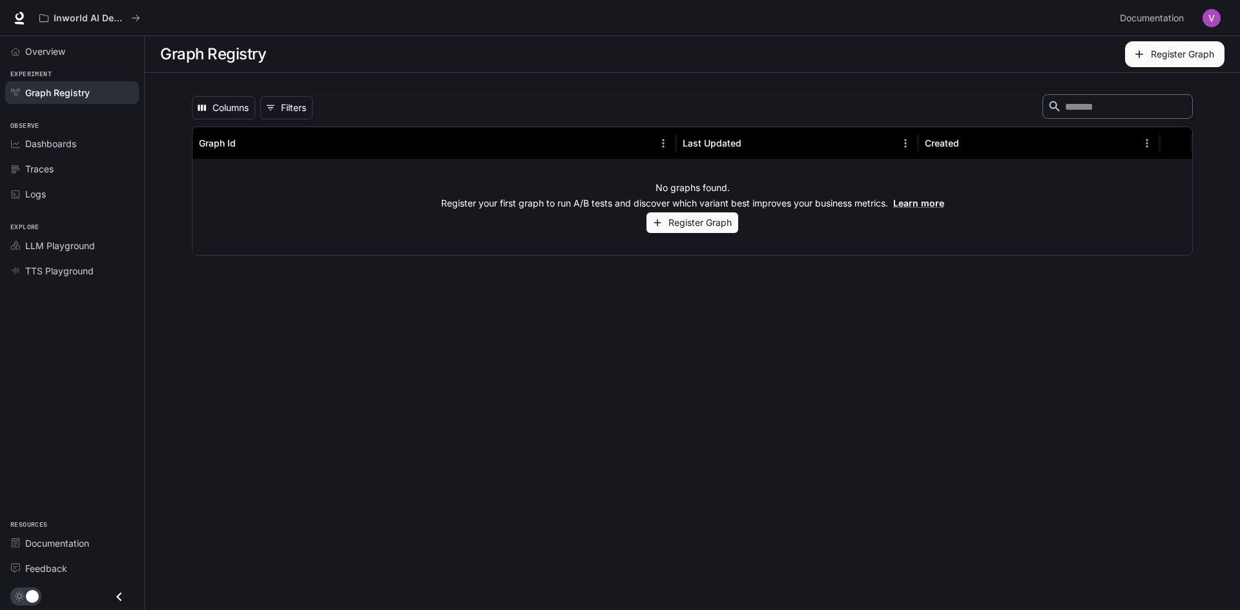
click at [74, 157] on li "Traces" at bounding box center [72, 168] width 144 height 25
click at [74, 193] on div "Logs" at bounding box center [79, 194] width 108 height 14
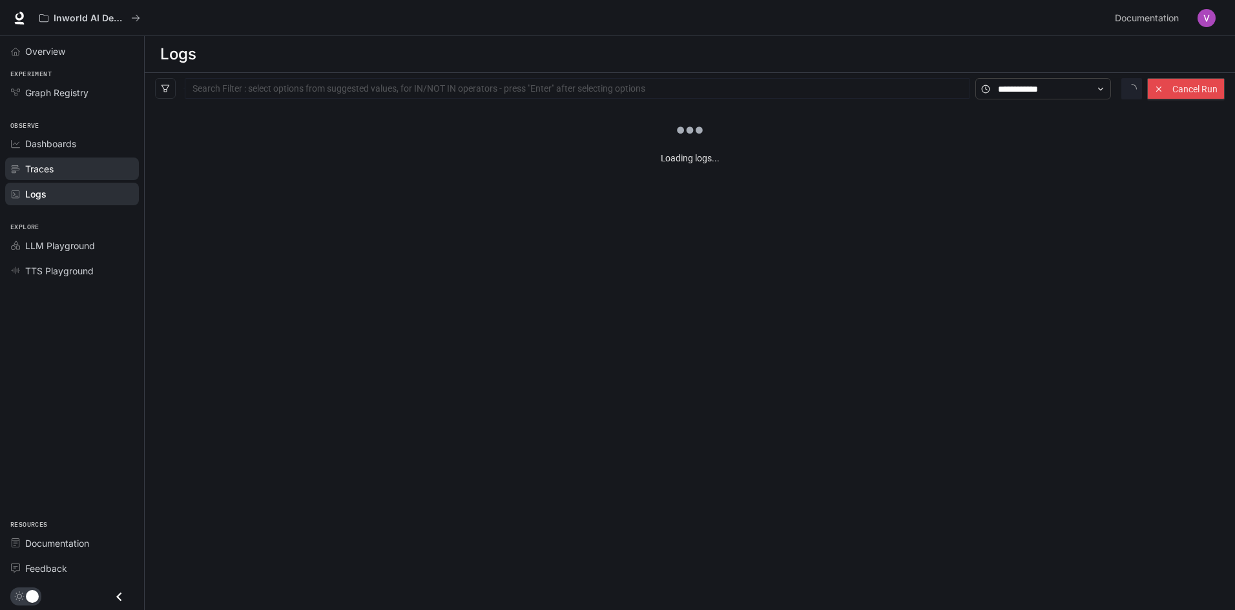
click at [70, 176] on div "Traces" at bounding box center [79, 169] width 108 height 14
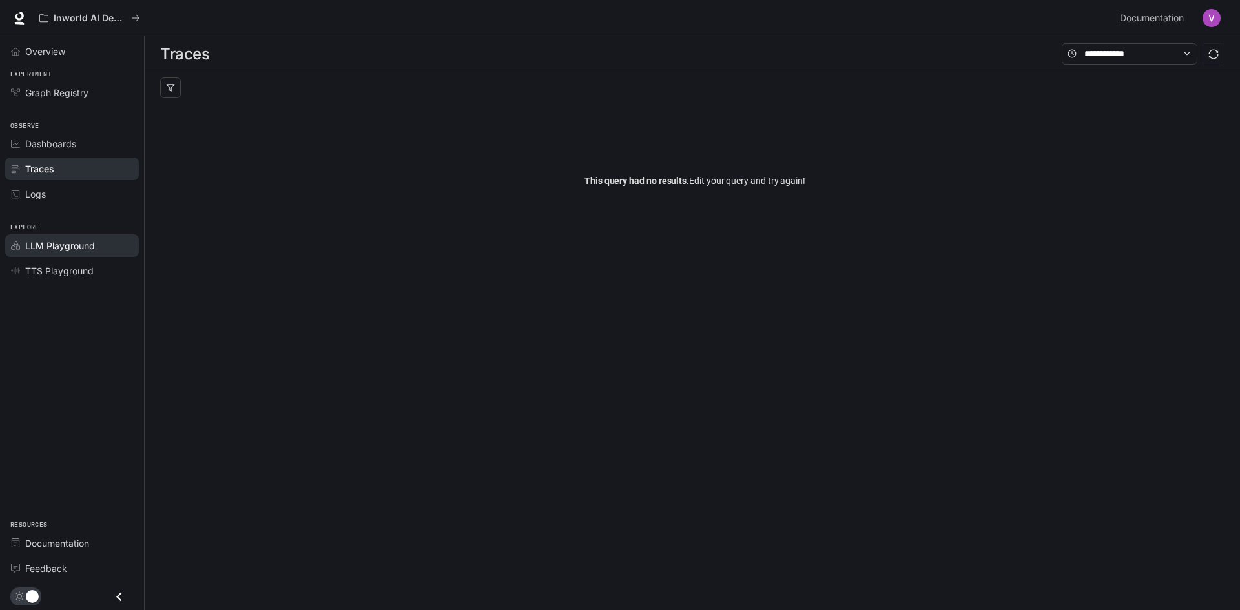
click at [88, 249] on span "LLM Playground" at bounding box center [60, 246] width 70 height 14
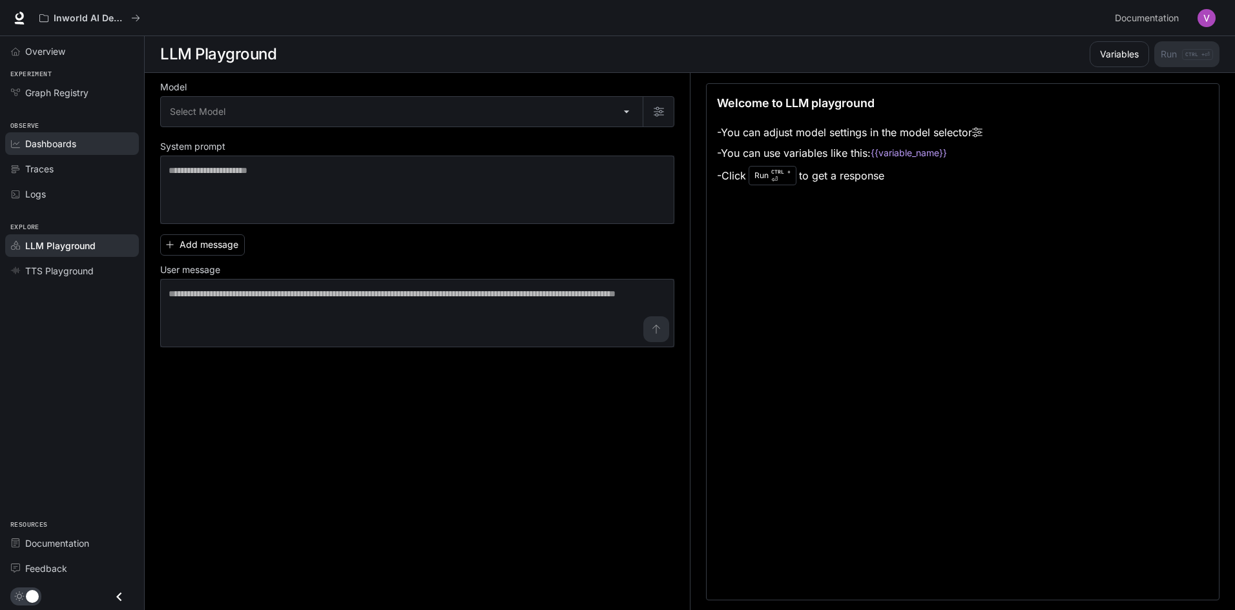
click at [98, 147] on div "Dashboards" at bounding box center [79, 144] width 108 height 14
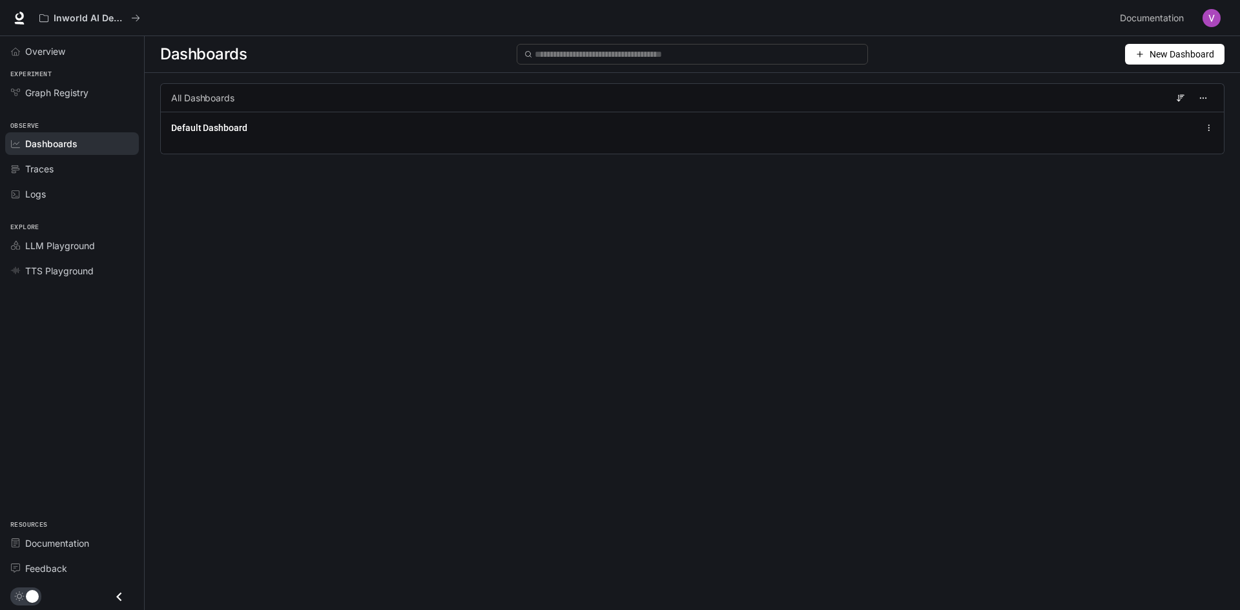
click at [32, 20] on div "Inworld AI Demos Documentation Documentation" at bounding box center [620, 18] width 1240 height 36
click at [23, 14] on icon at bounding box center [20, 16] width 8 height 9
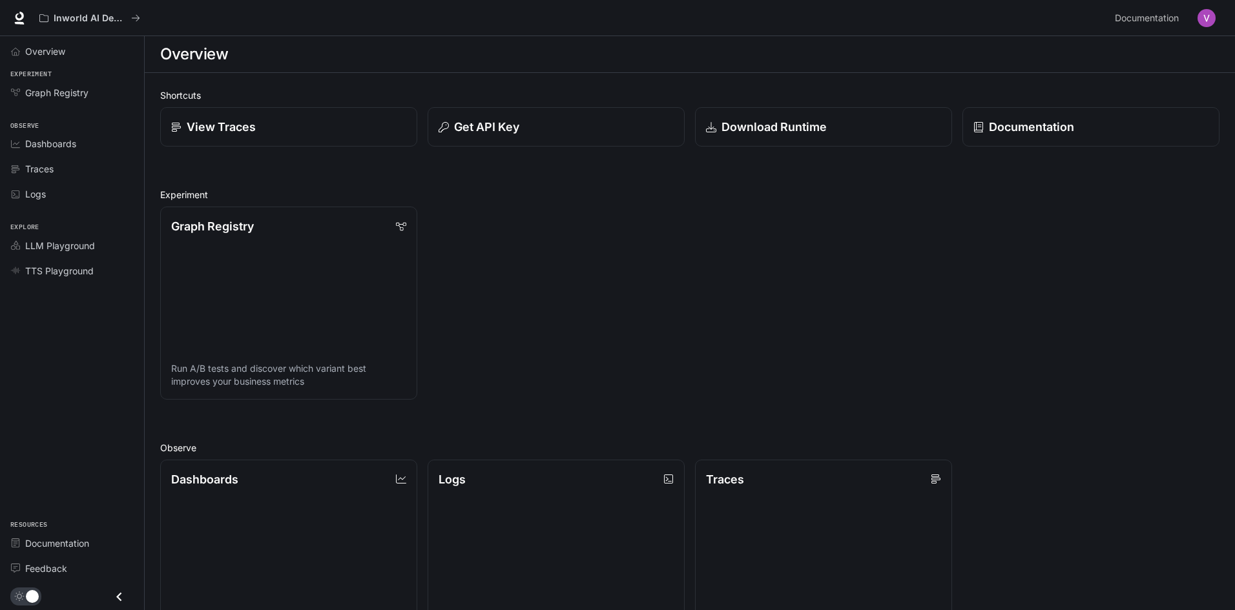
click at [29, 12] on div "Inworld AI Demos Documentation Documentation" at bounding box center [617, 18] width 1235 height 36
click at [20, 24] on icon at bounding box center [20, 23] width 10 height 3
click at [1166, 19] on span "Documentation" at bounding box center [1147, 18] width 64 height 16
